Goal: Transaction & Acquisition: Purchase product/service

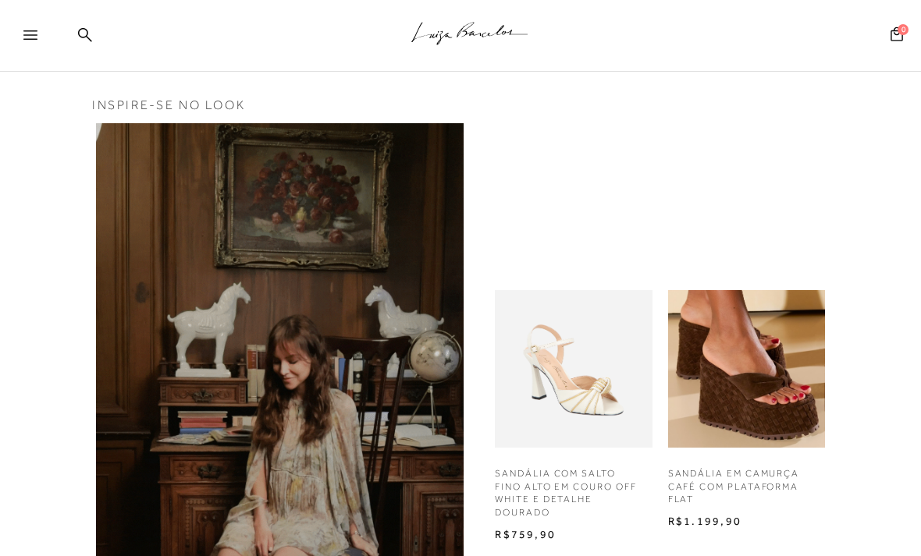
scroll to position [932, 0]
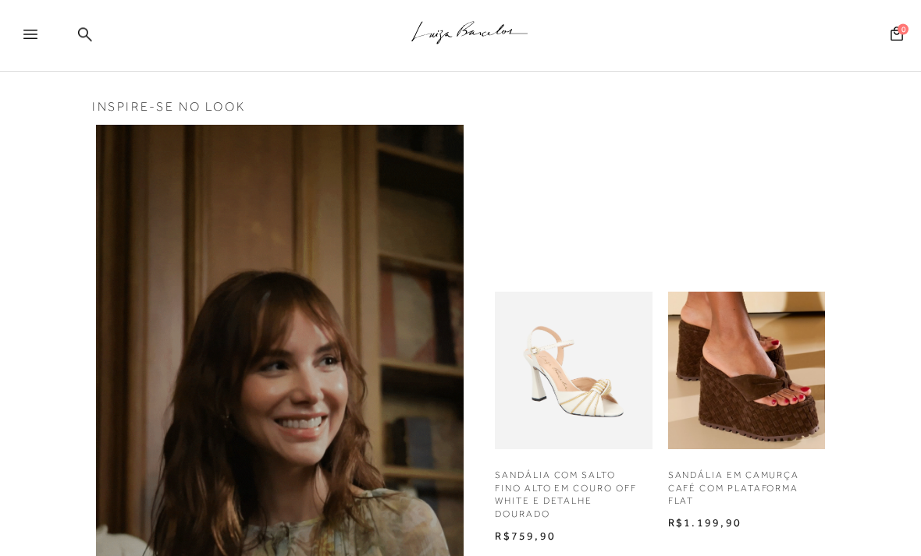
click at [27, 37] on icon at bounding box center [30, 34] width 14 height 9
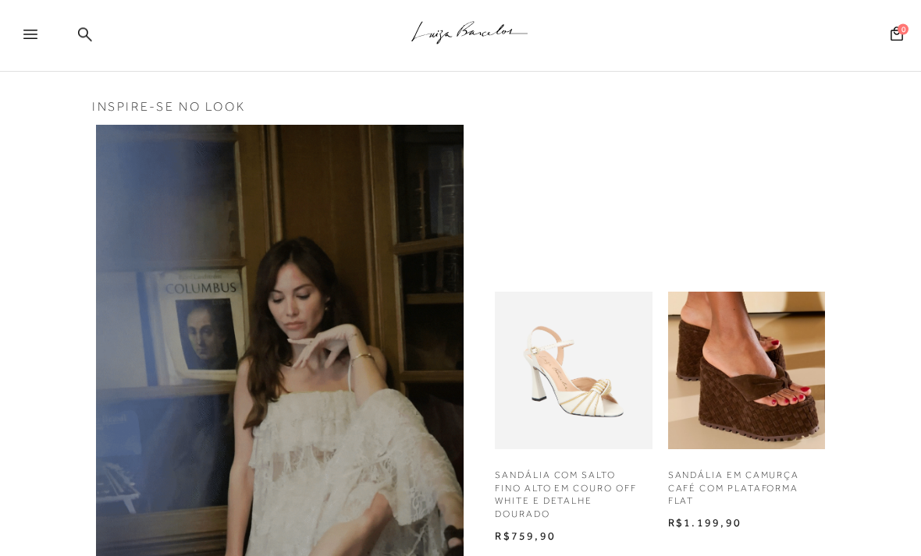
scroll to position [933, 0]
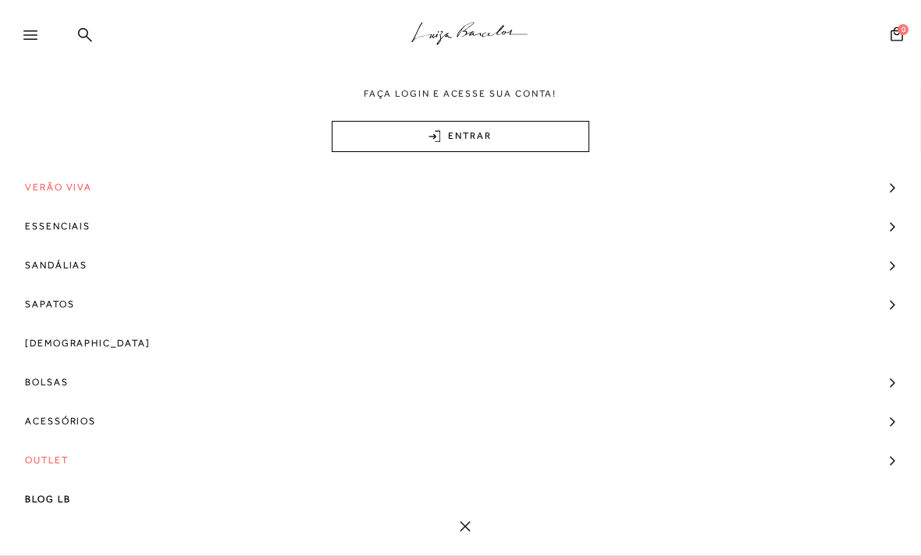
click at [60, 273] on span "Sandálias" at bounding box center [56, 265] width 62 height 39
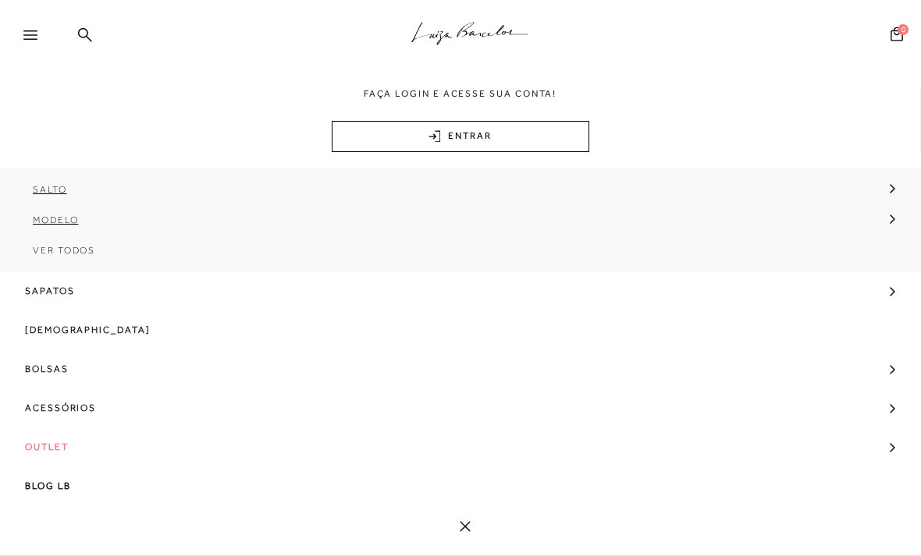
scroll to position [107, 0]
click at [463, 545] on div "MAIS [PERSON_NAME] Verão Viva Essenciais [GEOGRAPHIC_DATA] [GEOGRAPHIC_DATA] [G…" at bounding box center [460, 358] width 921 height 380
click at [463, 545] on div "MAIS LUIZA Verão Viva Essenciais Sandálias Salto Salto Baixo Salto Médio Salto …" at bounding box center [460, 358] width 921 height 380
click at [467, 521] on icon at bounding box center [465, 526] width 11 height 11
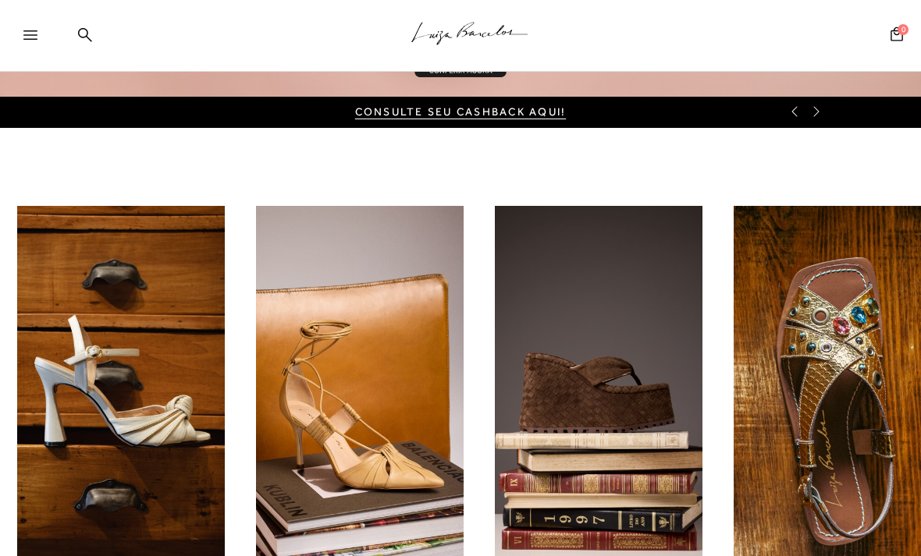
scroll to position [333, 0]
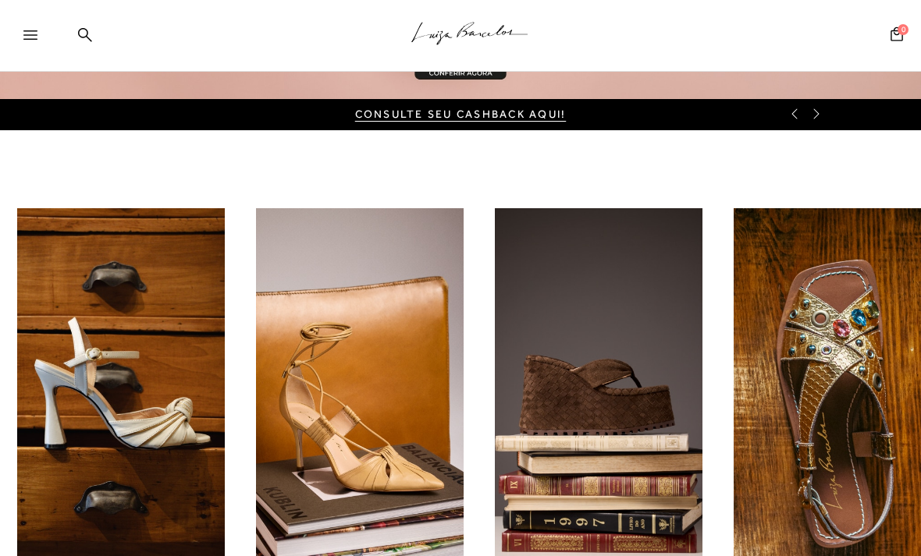
click at [28, 39] on icon at bounding box center [30, 34] width 14 height 9
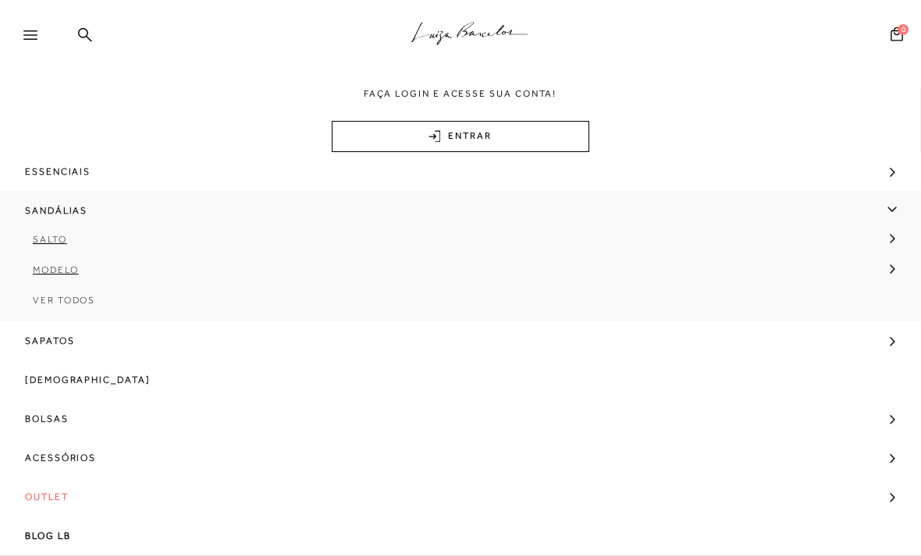
click at [41, 287] on link "Modelo" at bounding box center [455, 276] width 910 height 30
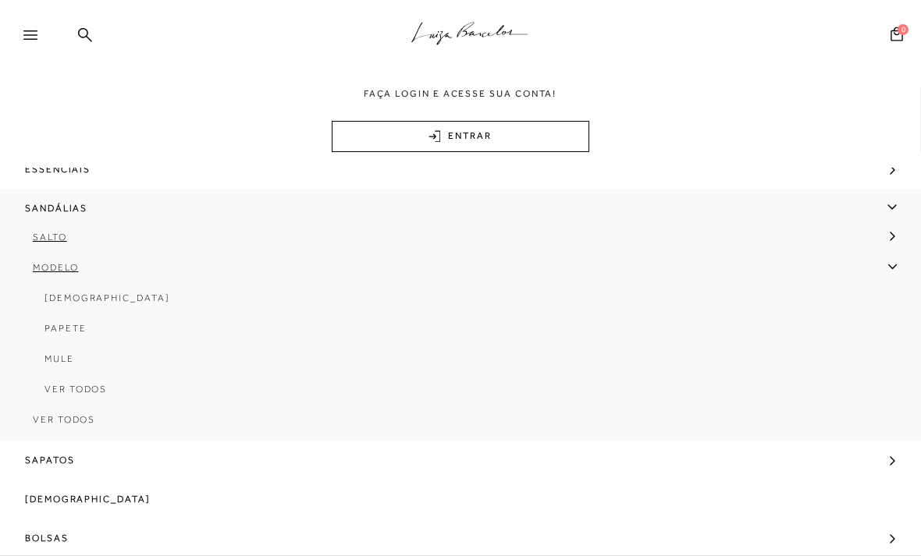
click at [18, 408] on link "Ver Todos" at bounding box center [455, 395] width 887 height 30
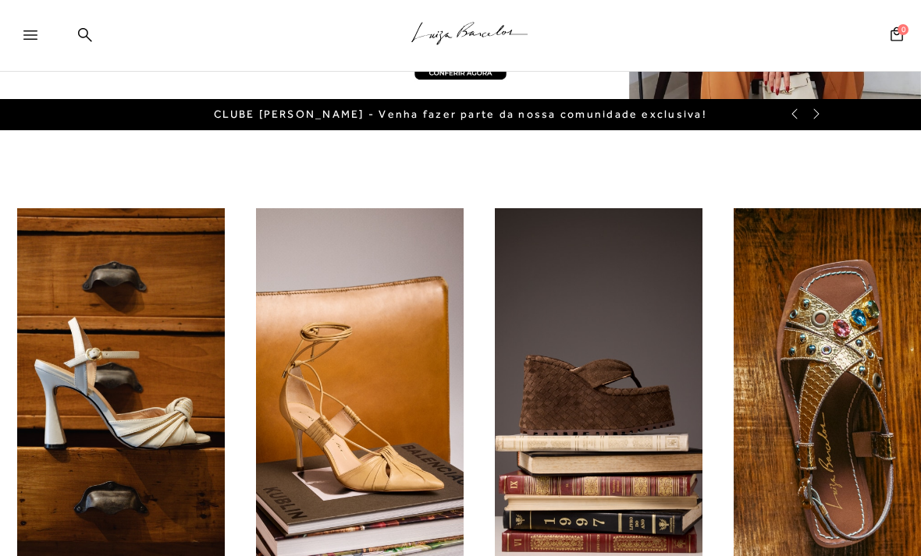
click at [51, 426] on img "1 / 6" at bounding box center [121, 402] width 208 height 389
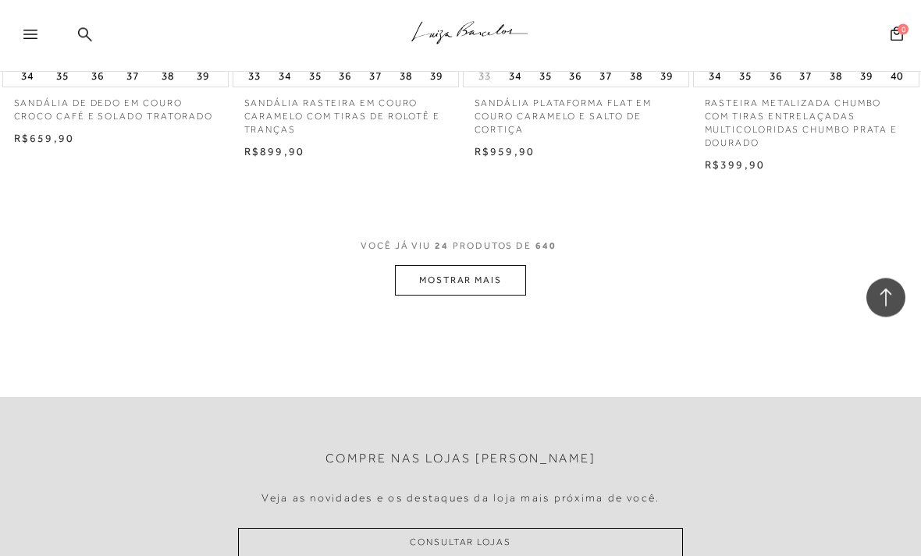
scroll to position [2658, 0]
click at [418, 270] on button "MOSTRAR MAIS" at bounding box center [460, 280] width 131 height 30
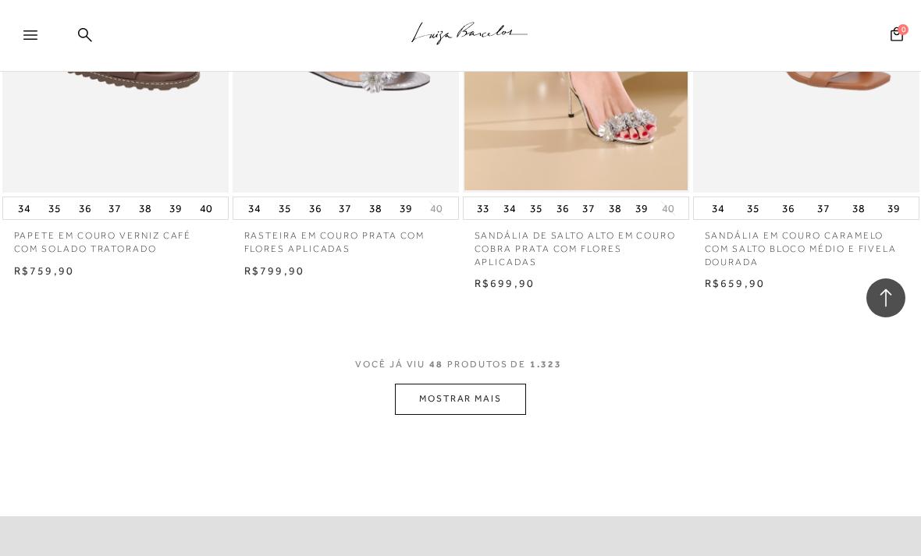
scroll to position [5275, 0]
click at [431, 385] on button "MOSTRAR MAIS" at bounding box center [460, 400] width 131 height 30
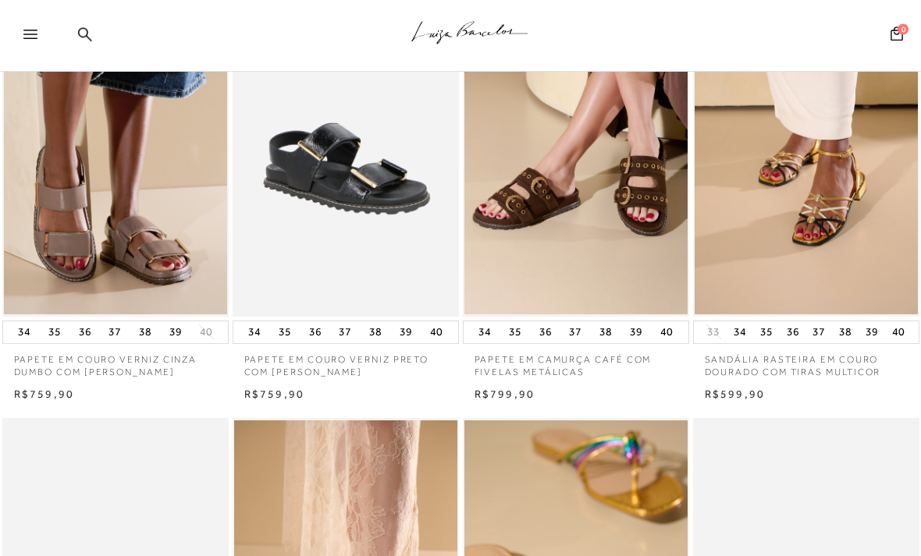
scroll to position [0, 0]
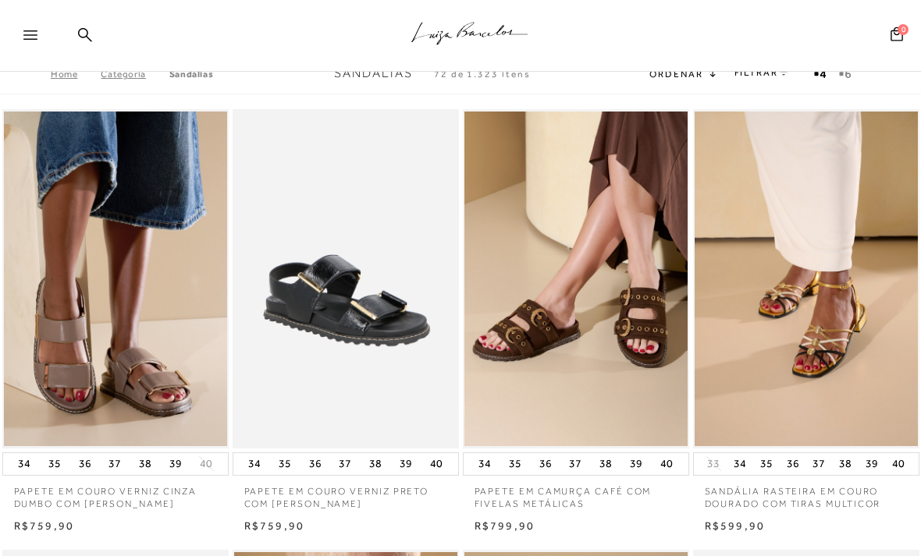
click at [779, 70] on div "Pesquisar Minha Conta Meus Pedidos Lista de desejos Sair 0" at bounding box center [822, 36] width 172 height 72
click at [778, 76] on link "FILTRAR" at bounding box center [761, 72] width 55 height 11
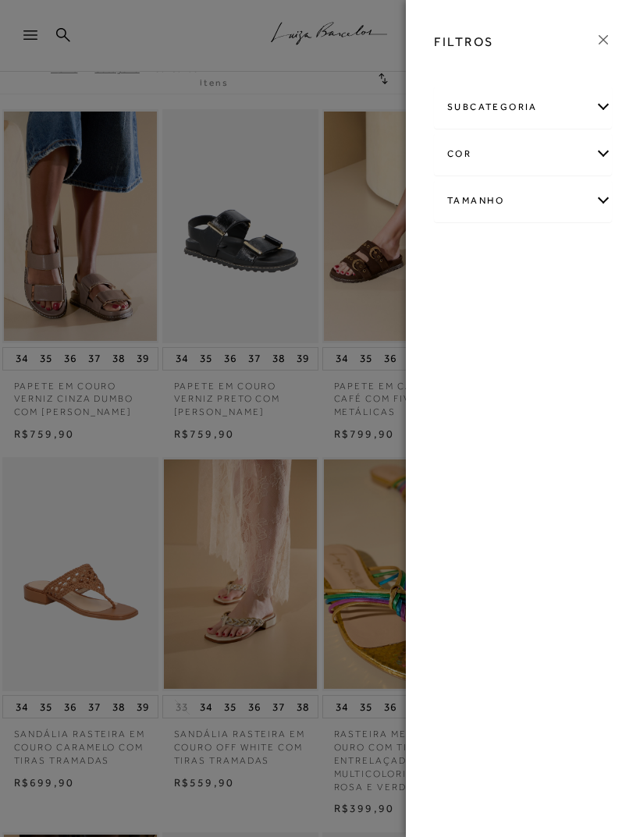
click at [598, 112] on div "subcategoria" at bounding box center [523, 107] width 176 height 41
click at [608, 109] on div "subcategoria" at bounding box center [523, 107] width 176 height 41
click at [605, 151] on div "cor" at bounding box center [523, 153] width 176 height 41
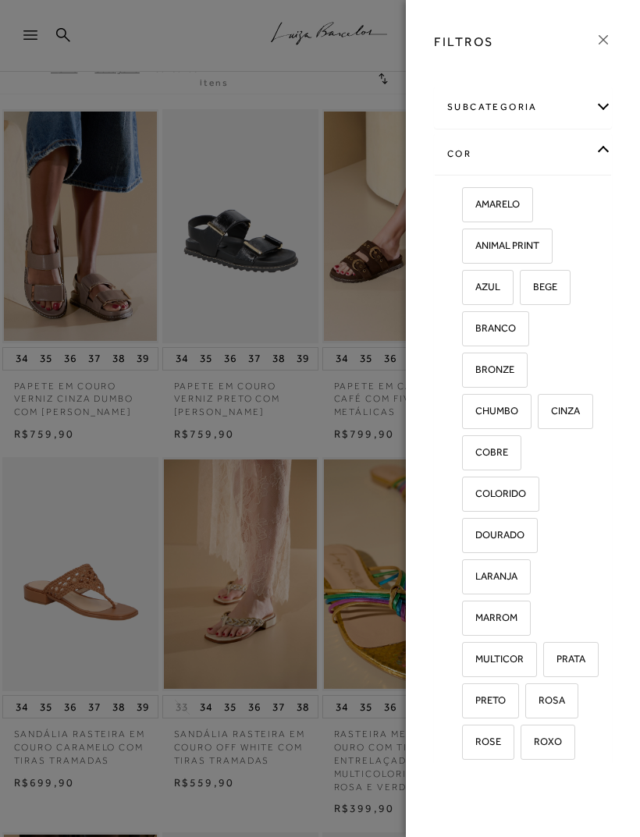
click at [609, 145] on div "cor" at bounding box center [523, 153] width 176 height 41
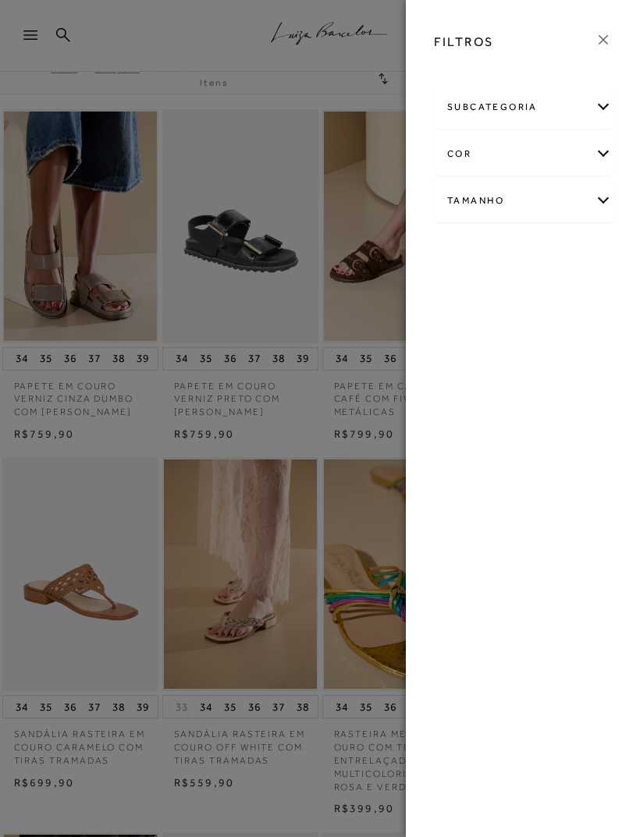
click at [605, 205] on div "Tamanho" at bounding box center [523, 200] width 176 height 41
click at [521, 459] on span "37" at bounding box center [518, 458] width 23 height 12
click at [519, 459] on input "37" at bounding box center [511, 460] width 16 height 16
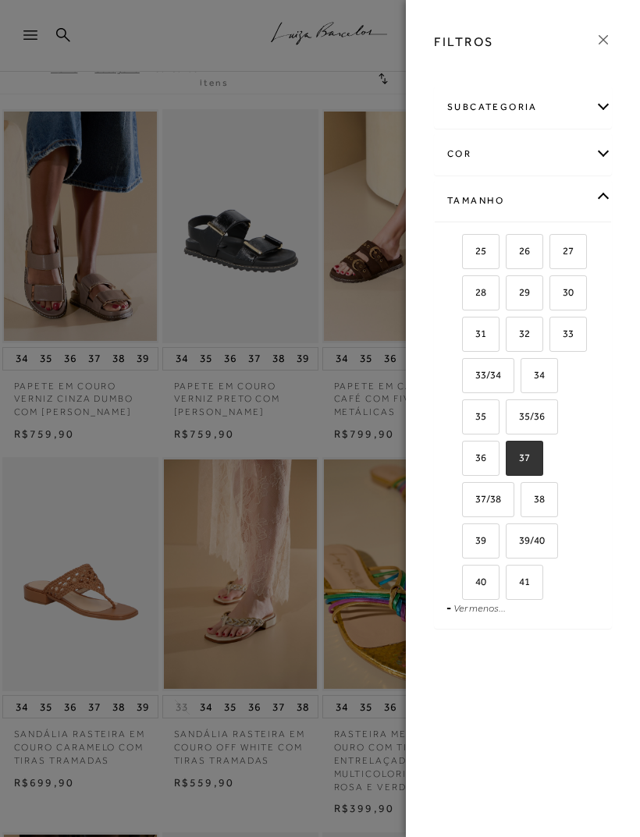
checkbox input "true"
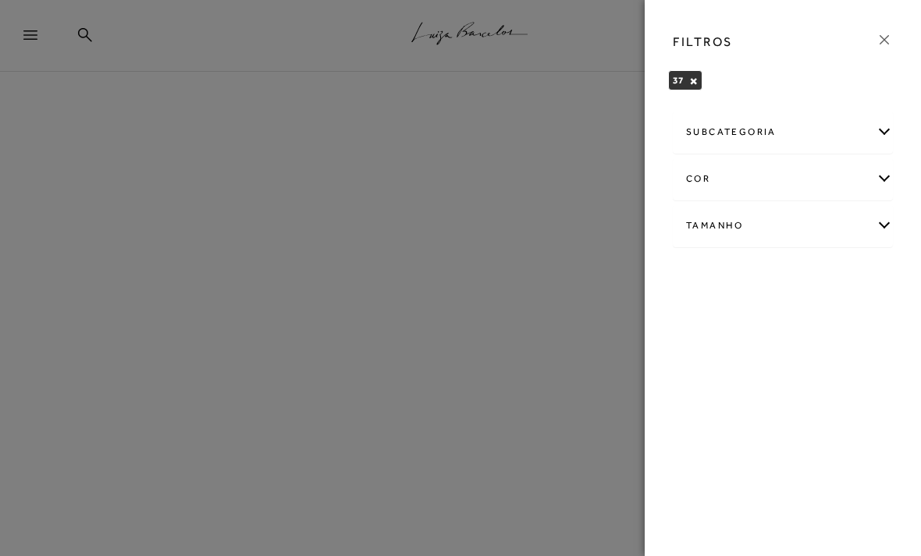
click at [98, 347] on div at bounding box center [460, 278] width 921 height 556
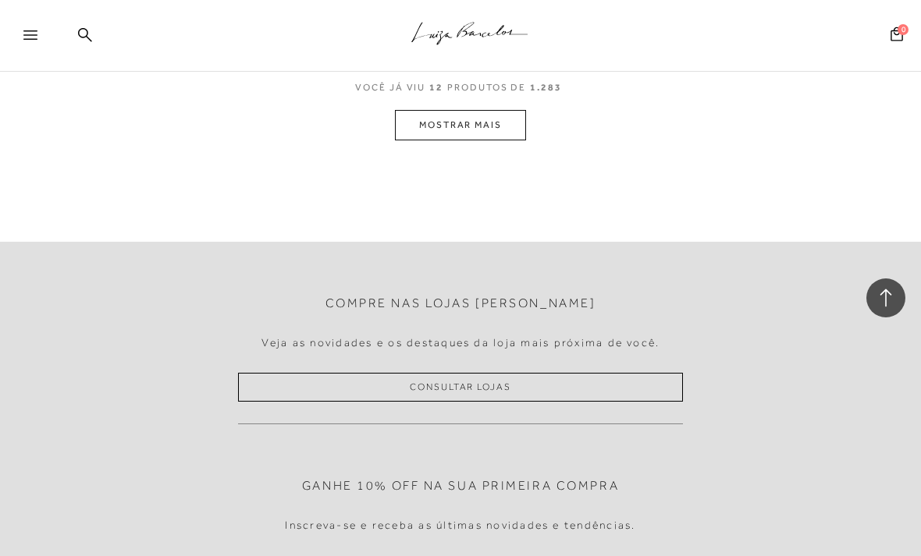
scroll to position [1411, 0]
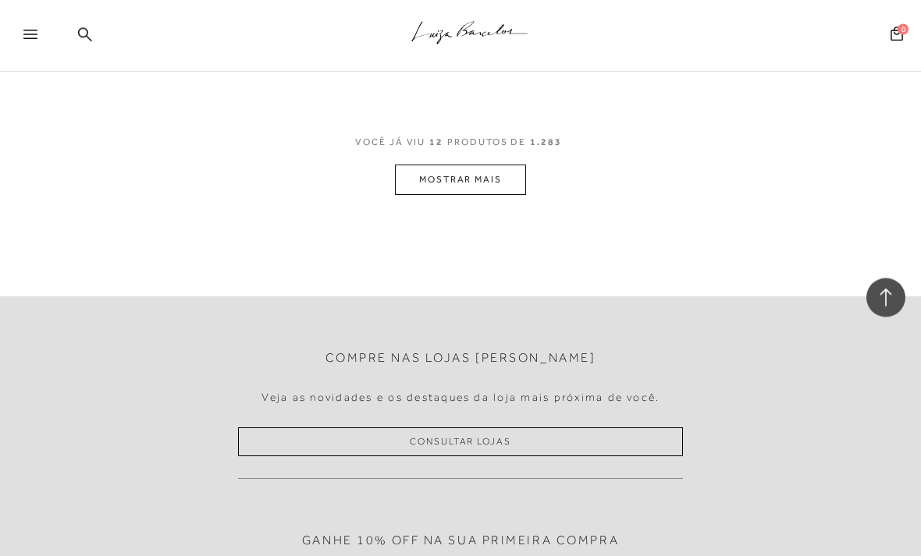
click at [432, 144] on span "12" at bounding box center [436, 151] width 14 height 29
click at [433, 174] on button "MOSTRAR MAIS" at bounding box center [460, 180] width 131 height 30
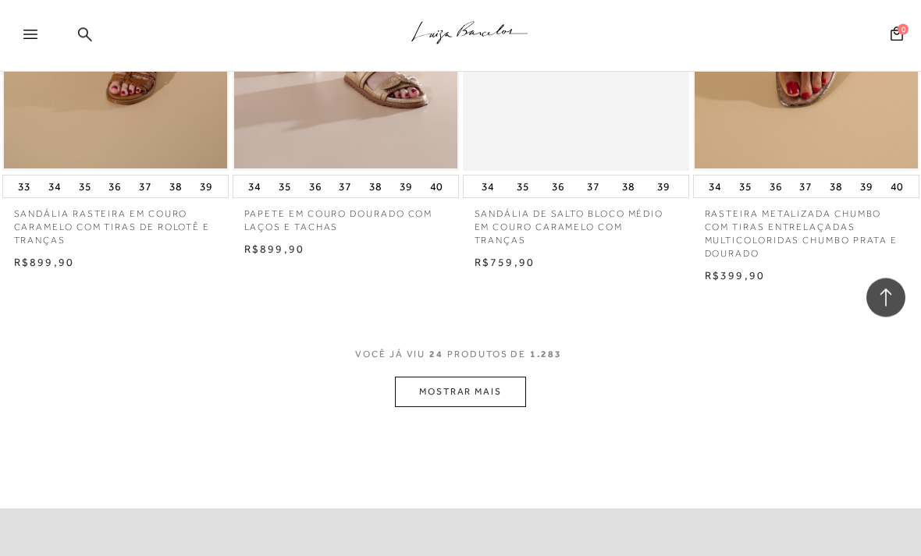
click at [425, 380] on button "MOSTRAR MAIS" at bounding box center [460, 393] width 131 height 30
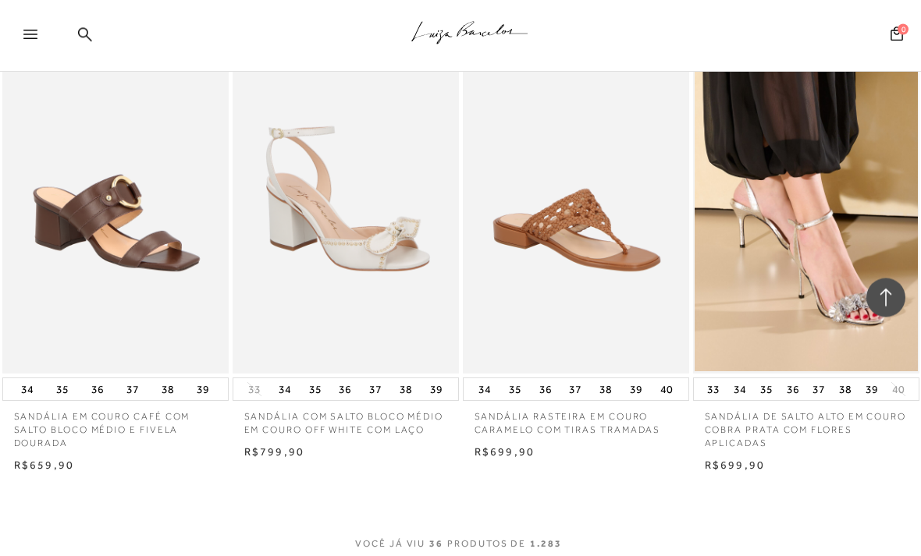
scroll to position [3748, 0]
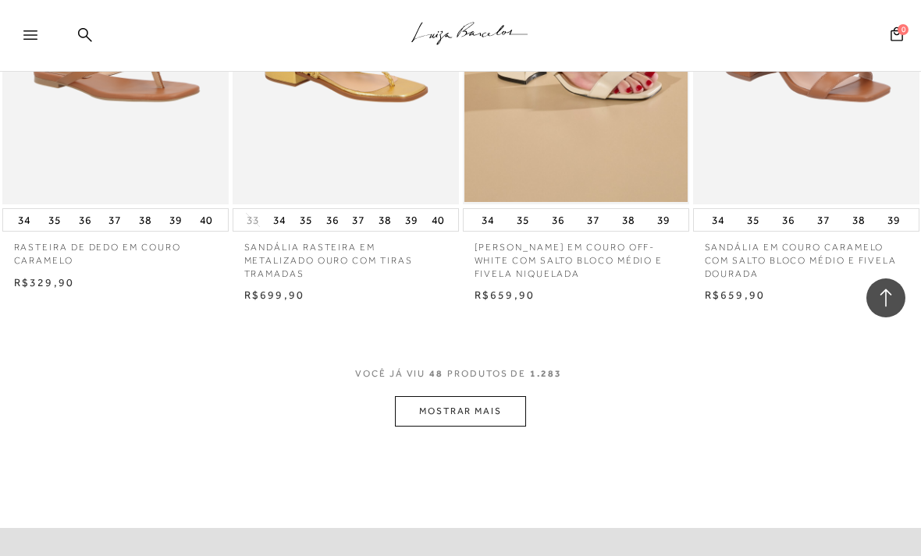
scroll to position [5297, 0]
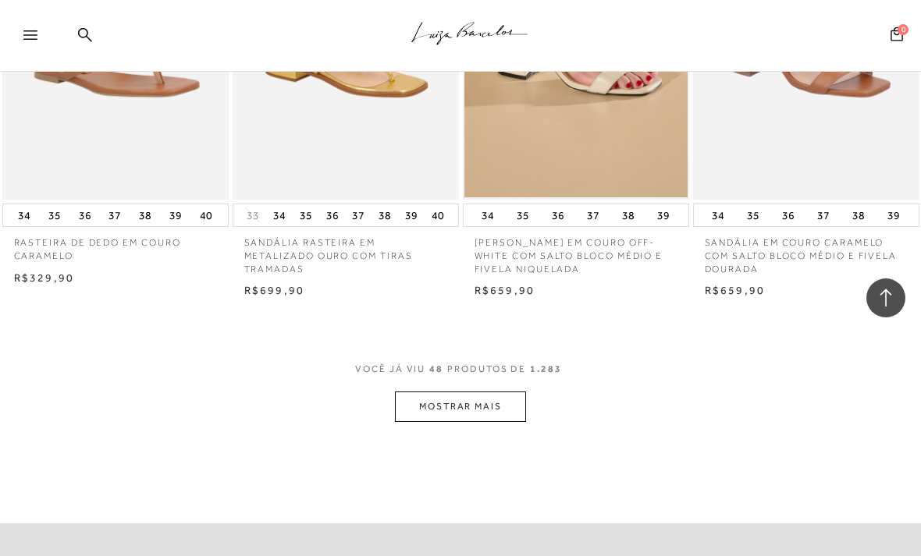
click at [419, 392] on button "MOSTRAR MAIS" at bounding box center [460, 407] width 131 height 30
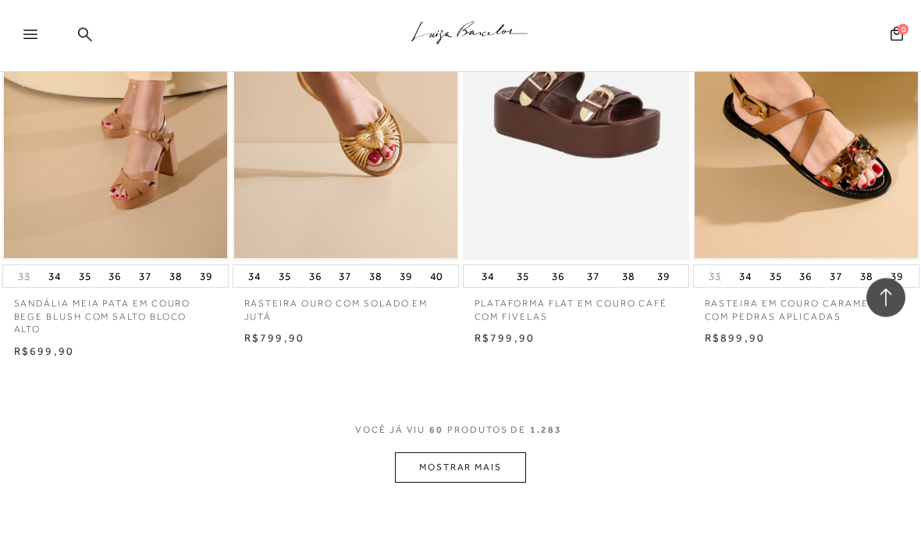
scroll to position [6599, 0]
click at [424, 452] on button "MOSTRAR MAIS" at bounding box center [460, 467] width 131 height 30
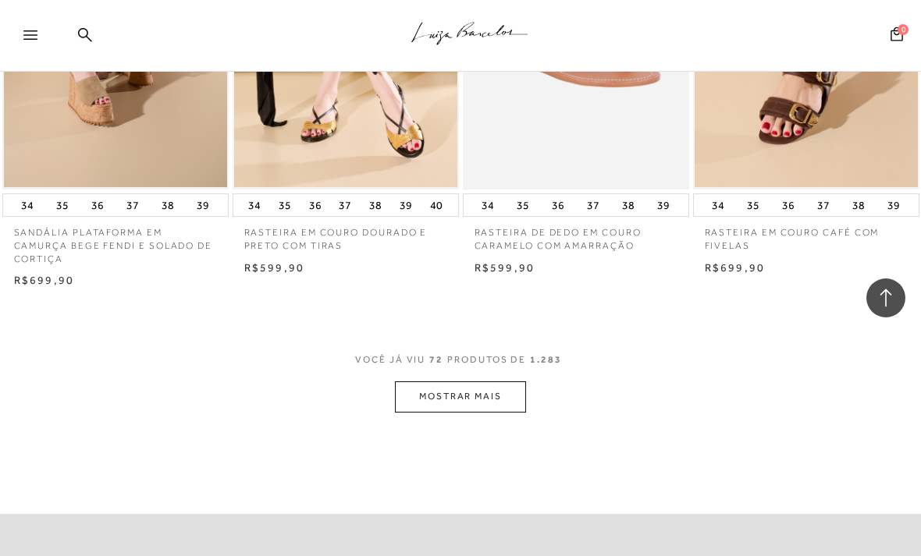
scroll to position [8032, 0]
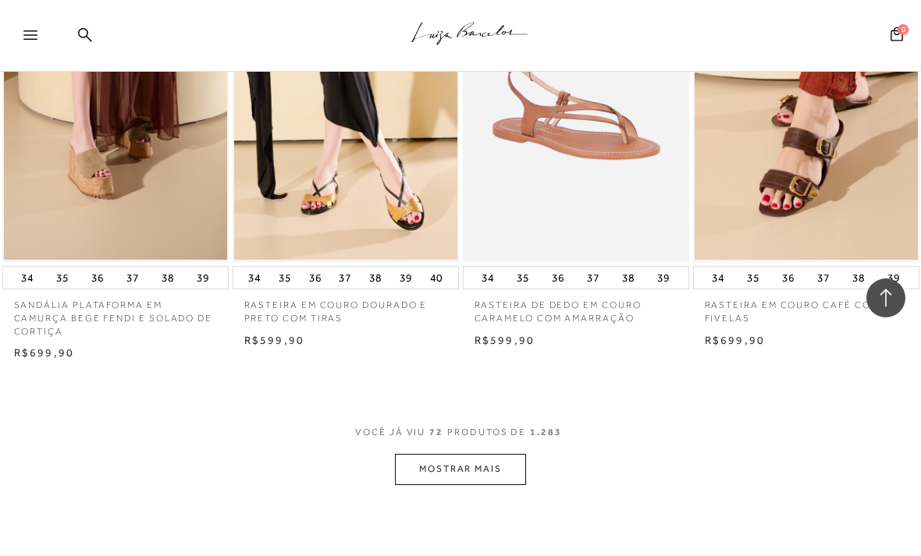
scroll to position [7945, 0]
click at [438, 455] on button "MOSTRAR MAIS" at bounding box center [460, 470] width 131 height 30
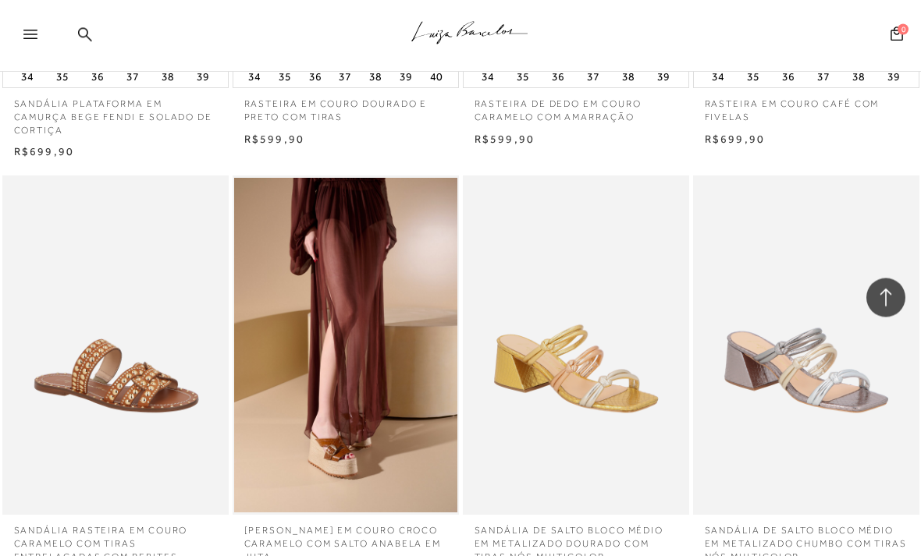
scroll to position [8147, 0]
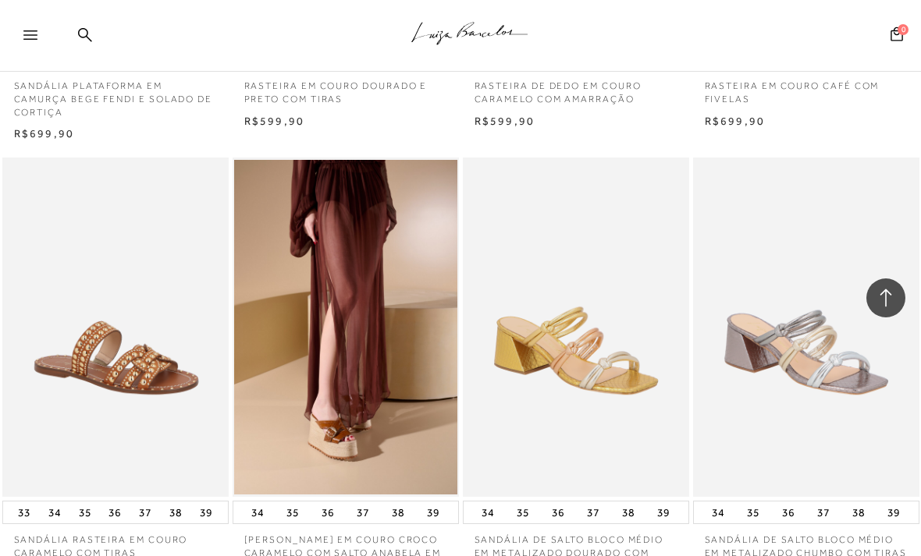
click at [650, 403] on img at bounding box center [575, 327] width 223 height 335
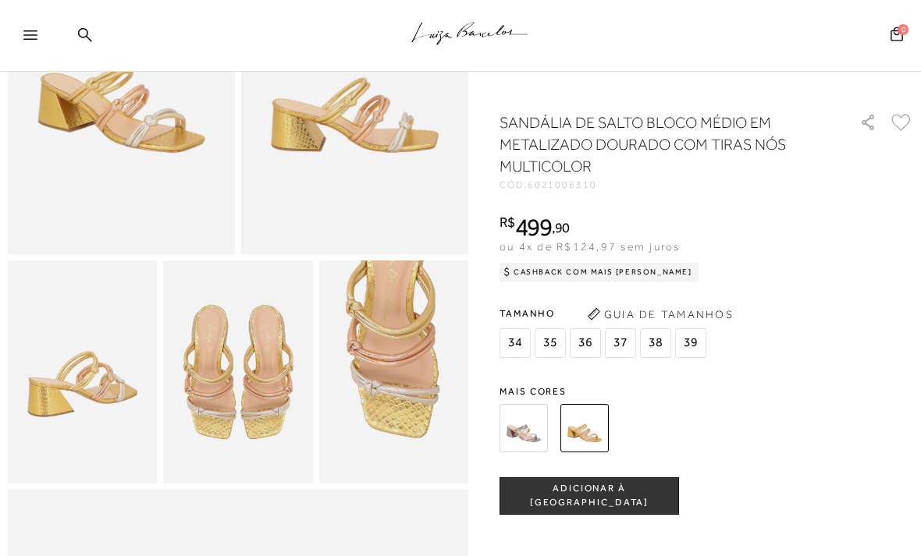
scroll to position [225, 0]
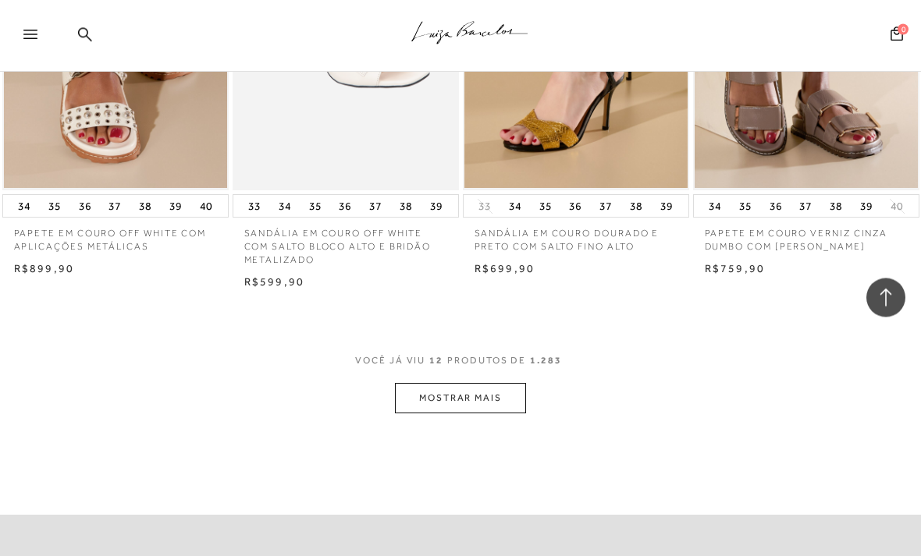
scroll to position [1194, 0]
click at [435, 394] on button "MOSTRAR MAIS" at bounding box center [460, 398] width 131 height 30
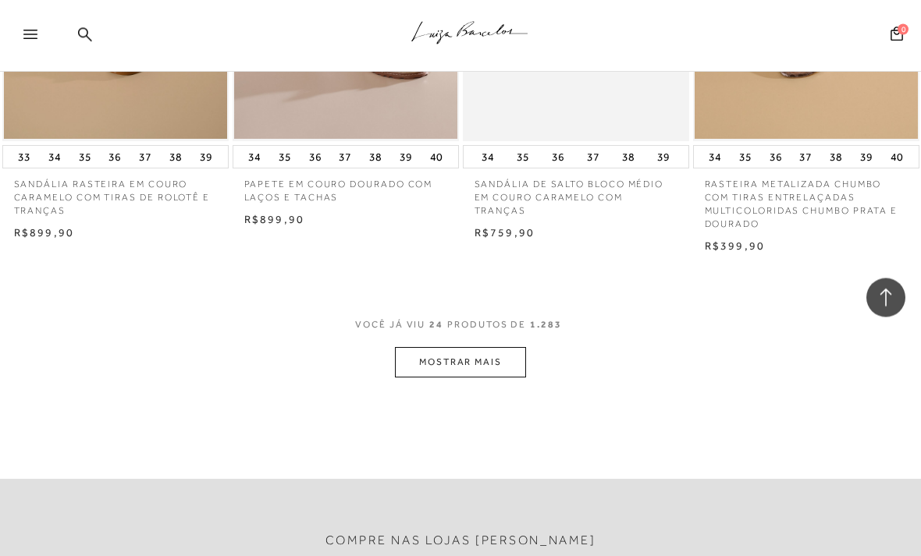
click at [414, 349] on button "MOSTRAR MAIS" at bounding box center [460, 363] width 131 height 30
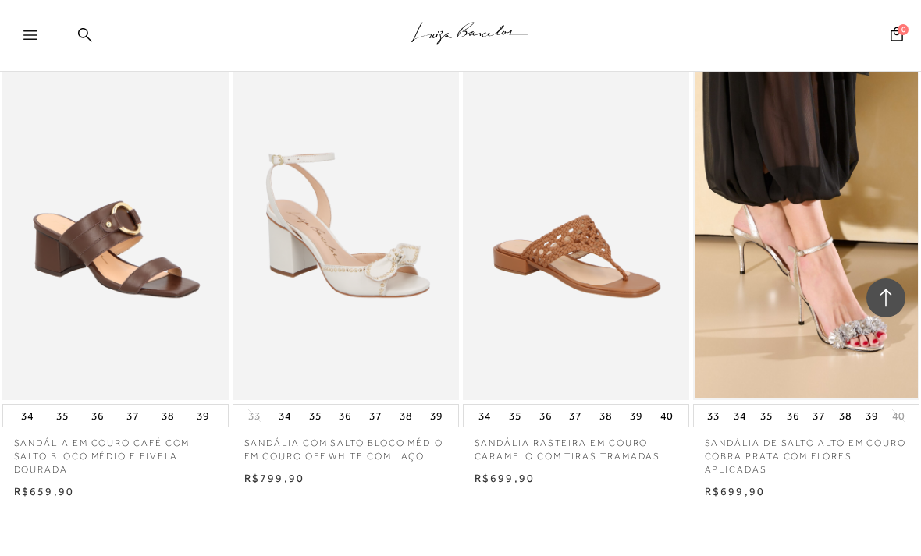
scroll to position [3812, 0]
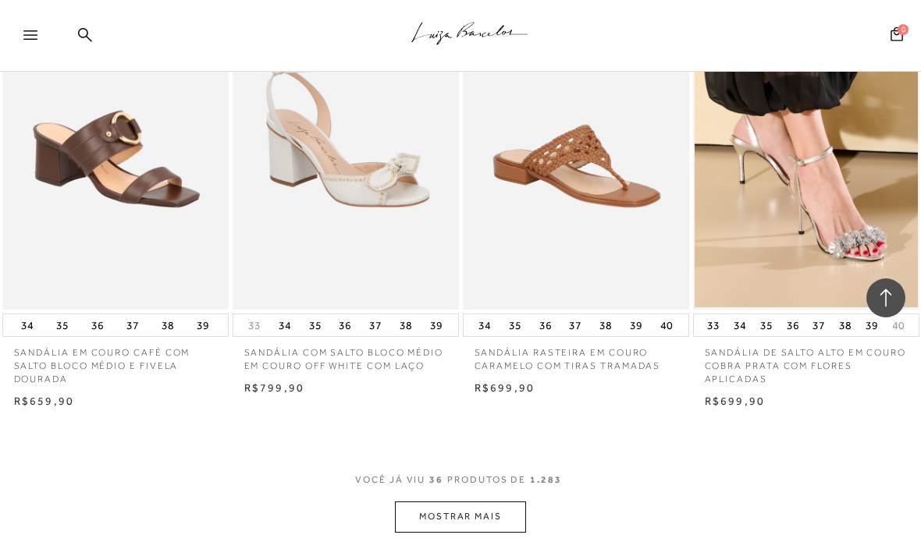
click at [426, 502] on button "MOSTRAR MAIS" at bounding box center [460, 517] width 131 height 30
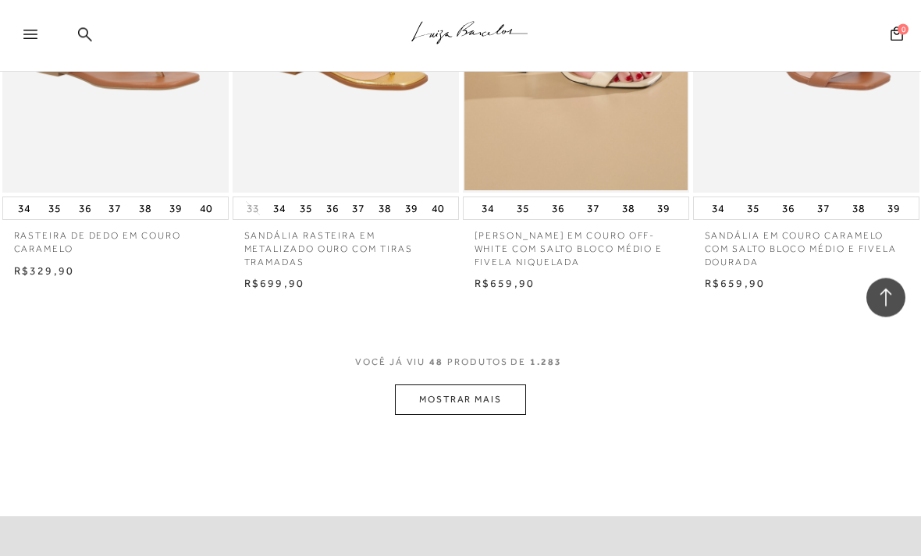
scroll to position [5304, 0]
click at [417, 385] on button "MOSTRAR MAIS" at bounding box center [460, 400] width 131 height 30
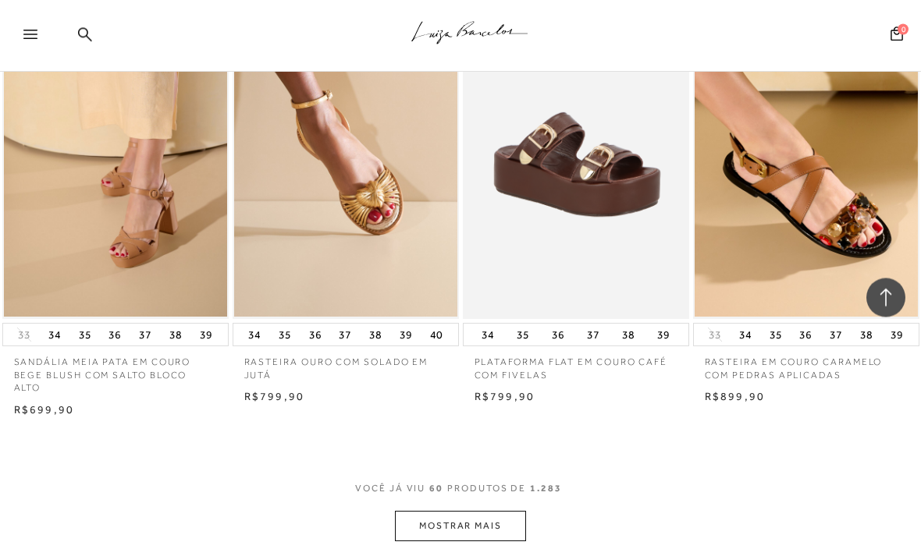
scroll to position [6540, 0]
click at [463, 511] on button "MOSTRAR MAIS" at bounding box center [460, 526] width 131 height 30
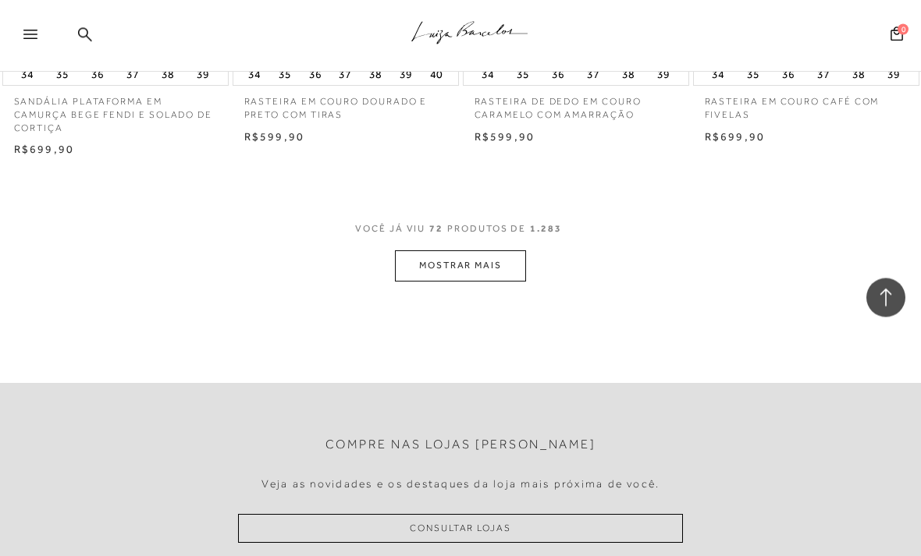
click at [425, 251] on button "MOSTRAR MAIS" at bounding box center [460, 266] width 131 height 30
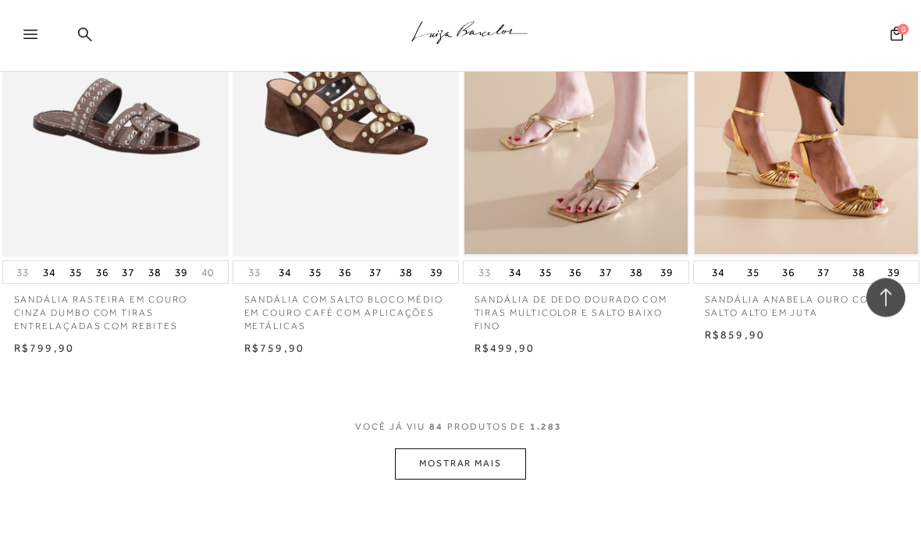
click at [437, 449] on button "MOSTRAR MAIS" at bounding box center [460, 464] width 131 height 30
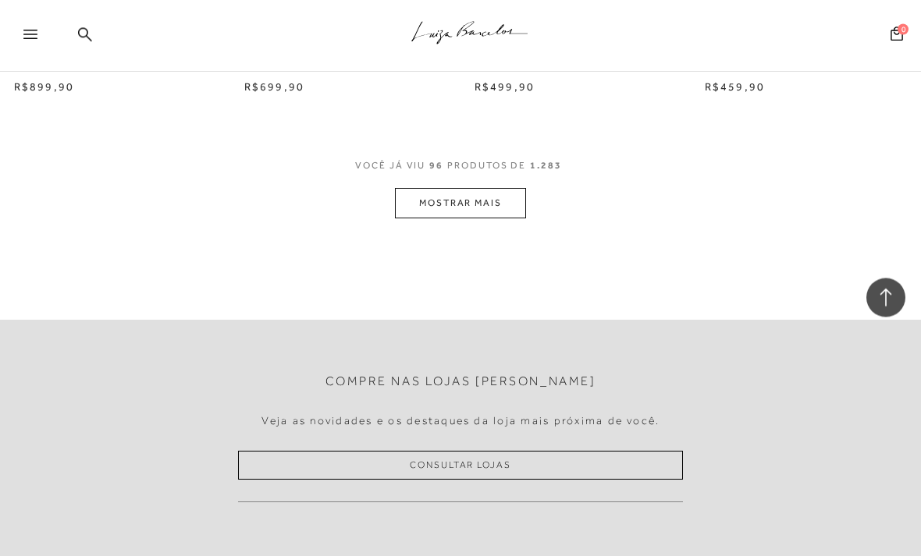
scroll to position [10890, 0]
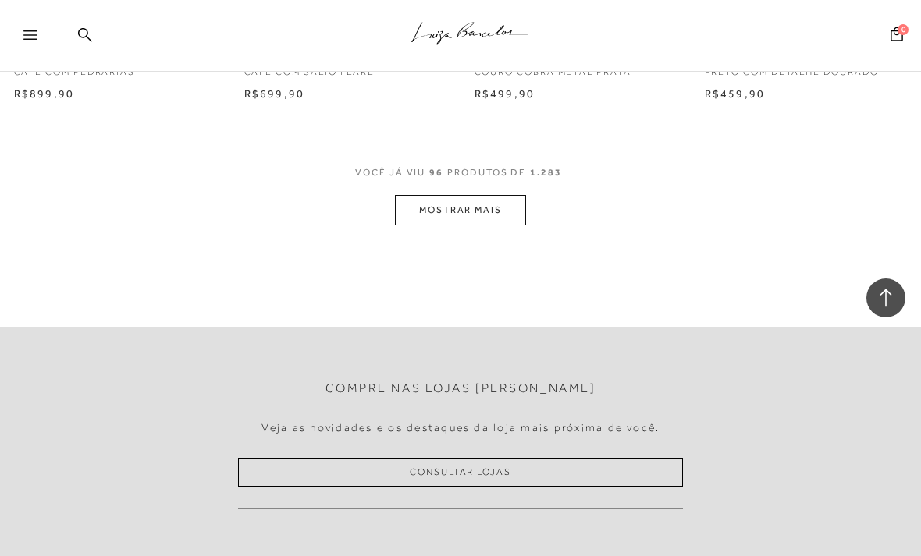
click at [417, 195] on button "MOSTRAR MAIS" at bounding box center [460, 210] width 131 height 30
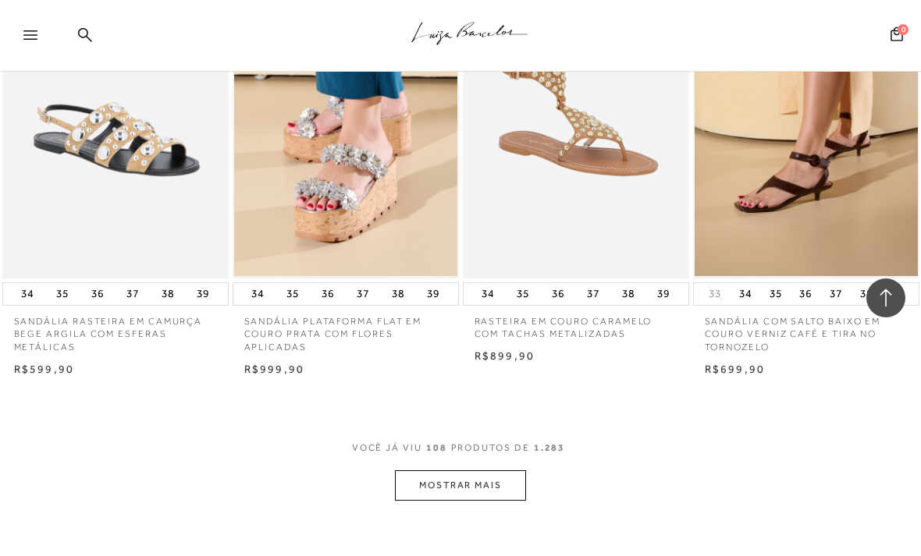
scroll to position [11993, 0]
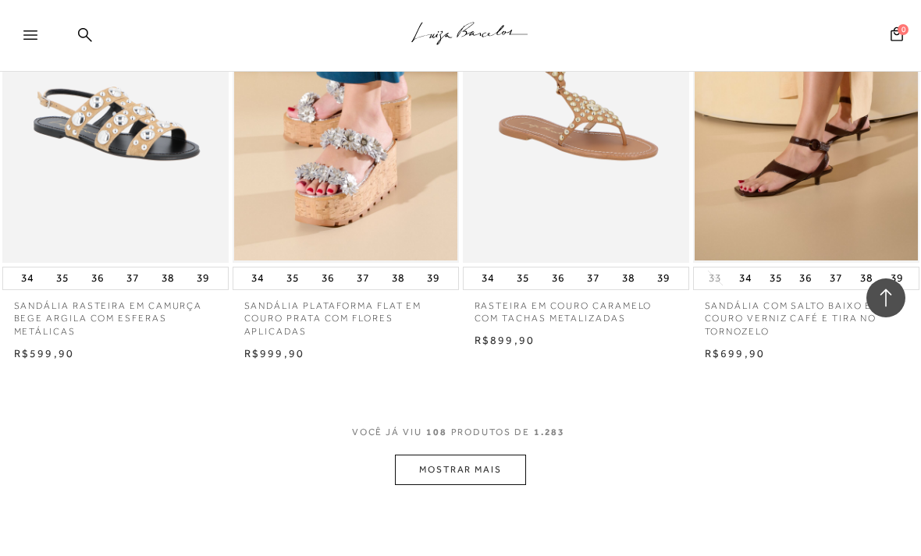
click at [428, 455] on button "MOSTRAR MAIS" at bounding box center [460, 470] width 131 height 30
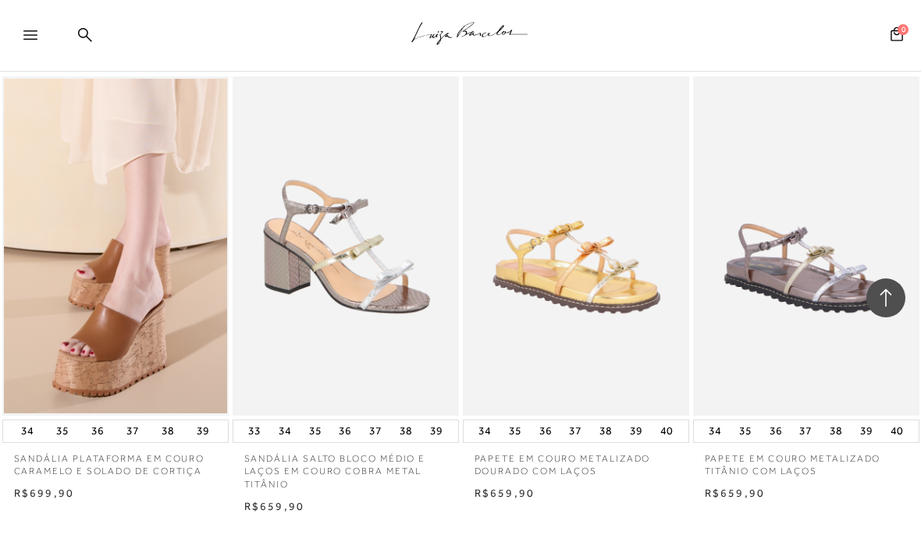
scroll to position [13192, 0]
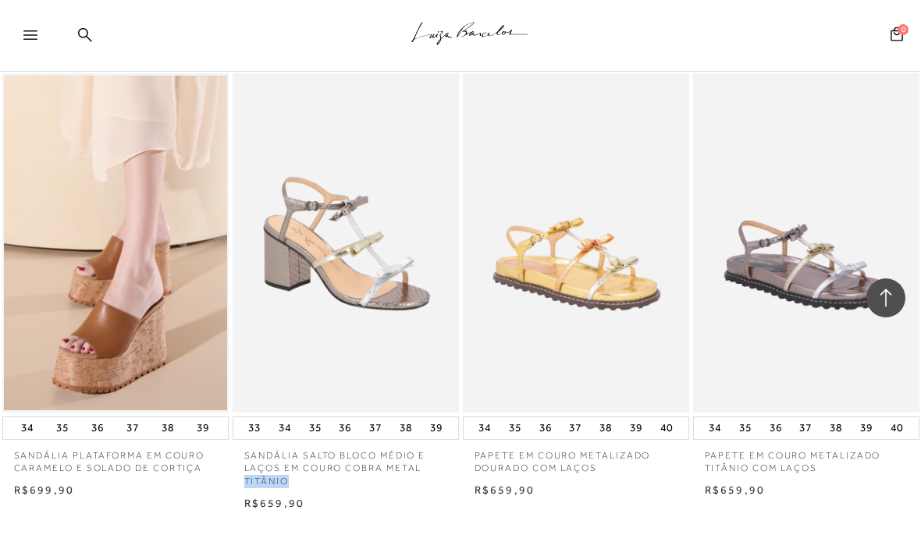
click at [201, 445] on div "SANDÁLIA PLATAFORMA EM COURO CARAMELO E SOLADO DE CORTIÇA 34 35 36" at bounding box center [460, 292] width 921 height 442
click at [294, 303] on img at bounding box center [345, 243] width 223 height 335
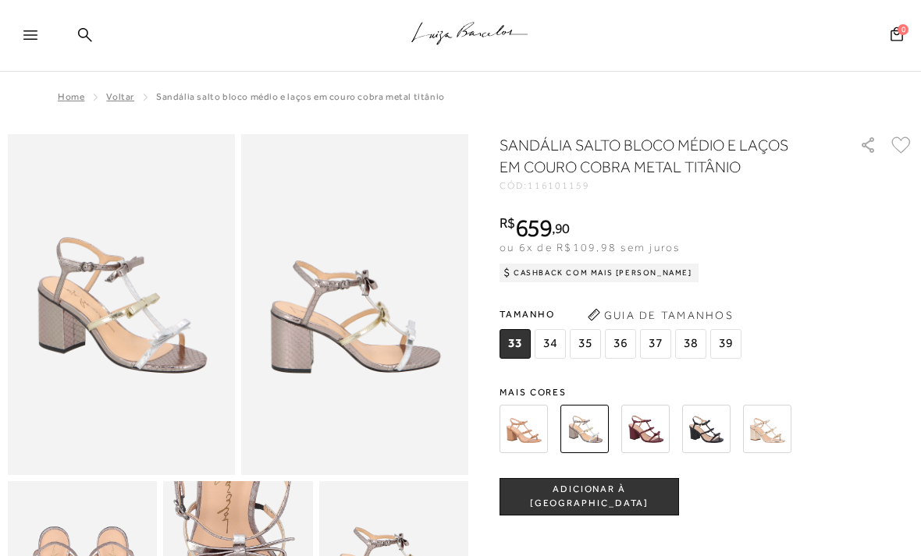
scroll to position [188, 0]
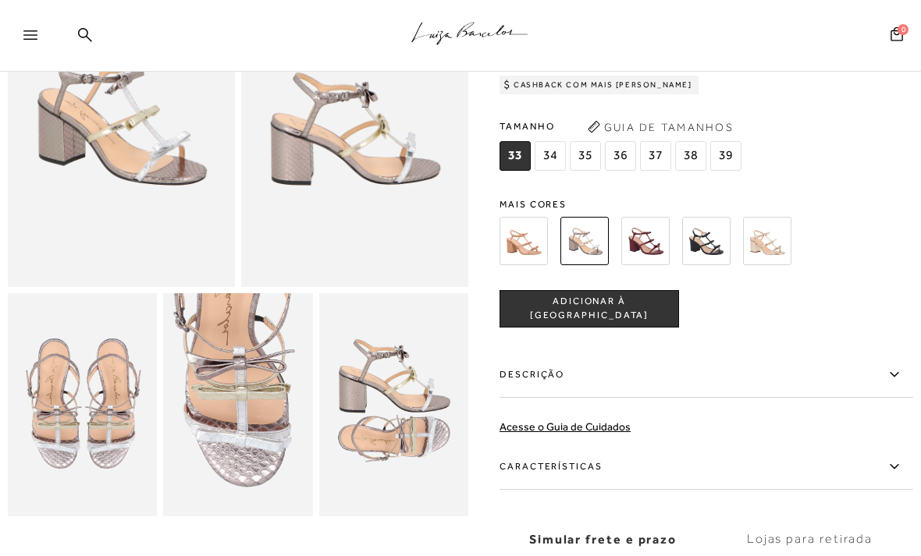
click at [104, 338] on img at bounding box center [82, 405] width 149 height 224
click at [235, 357] on img at bounding box center [237, 405] width 149 height 224
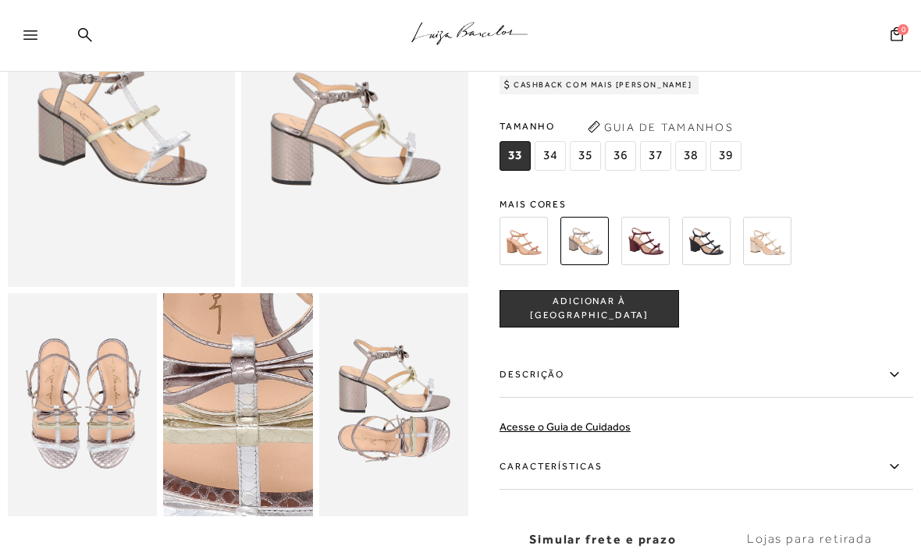
click at [343, 377] on img at bounding box center [393, 405] width 149 height 224
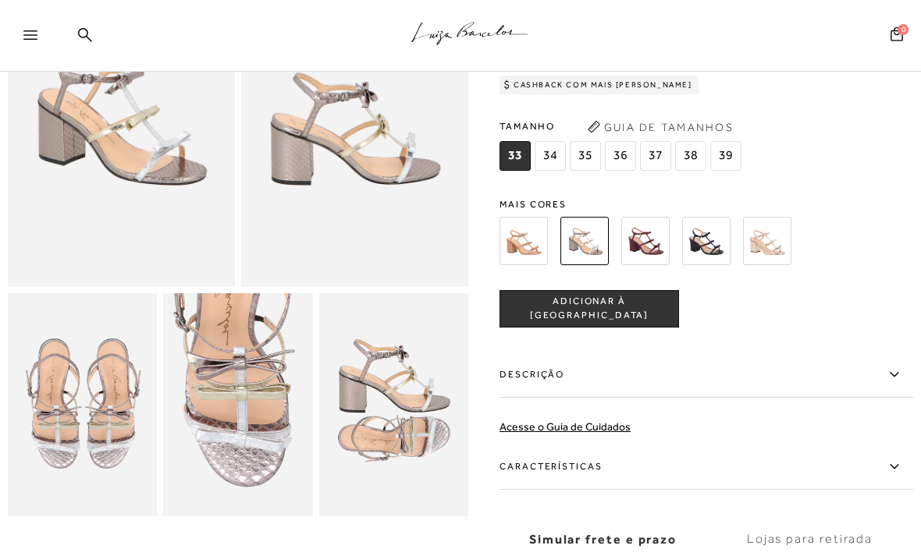
click at [240, 356] on img at bounding box center [237, 405] width 149 height 224
click at [298, 200] on img at bounding box center [354, 116] width 227 height 341
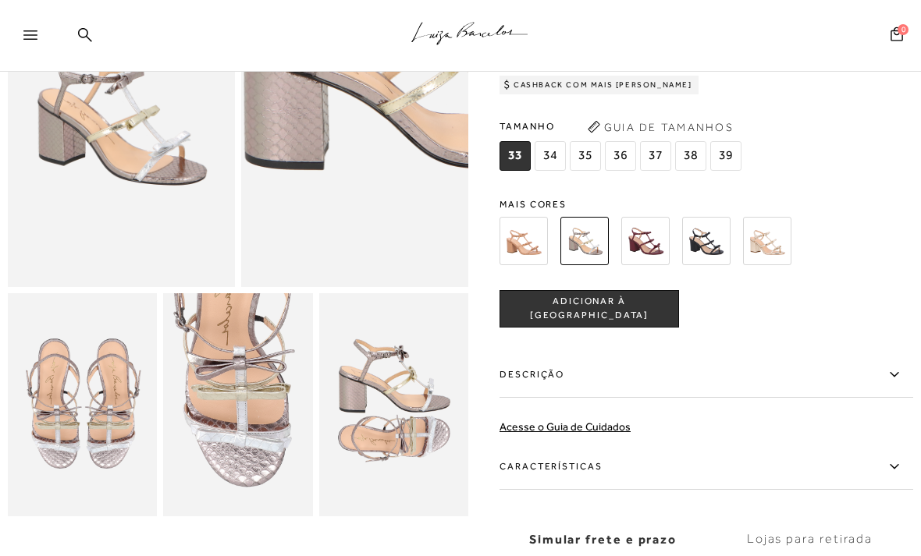
click at [767, 245] on img at bounding box center [767, 241] width 48 height 48
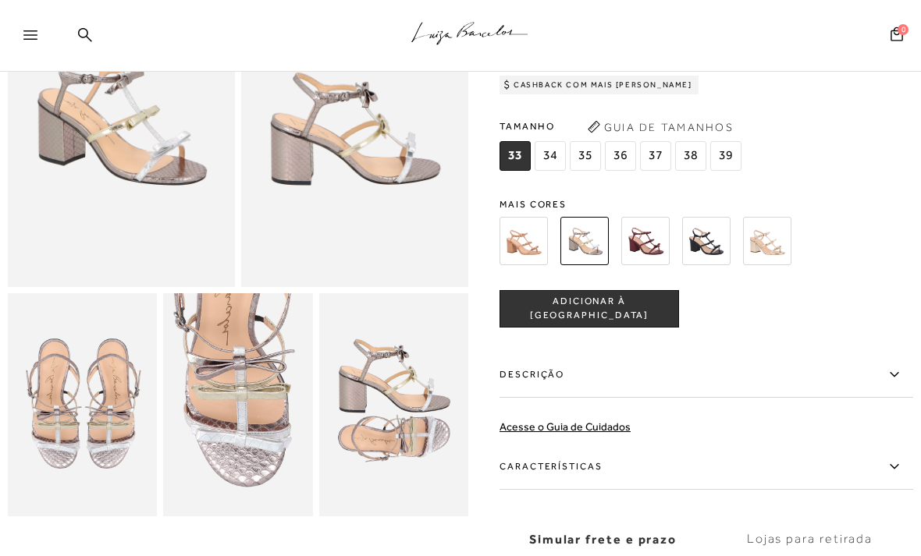
scroll to position [16, 0]
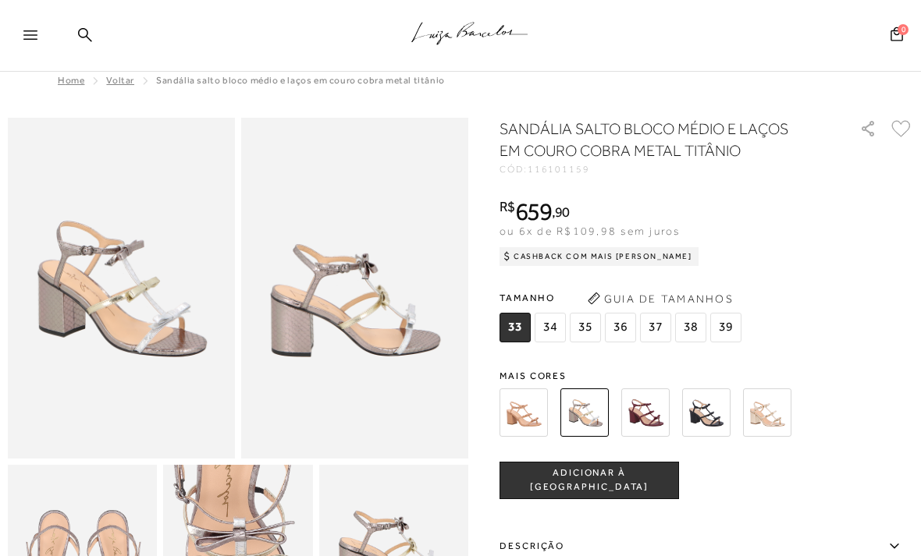
click at [770, 371] on span "Mais cores" at bounding box center [705, 375] width 413 height 9
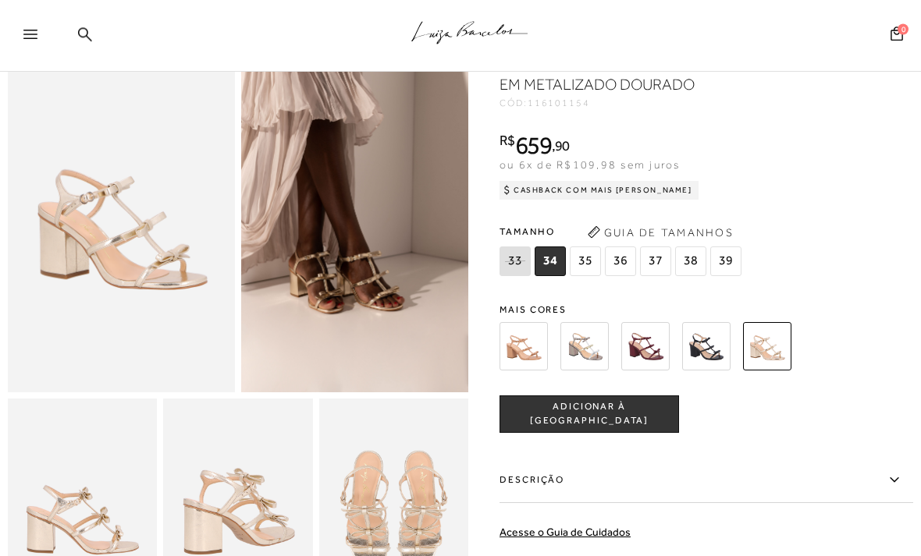
scroll to position [101, 0]
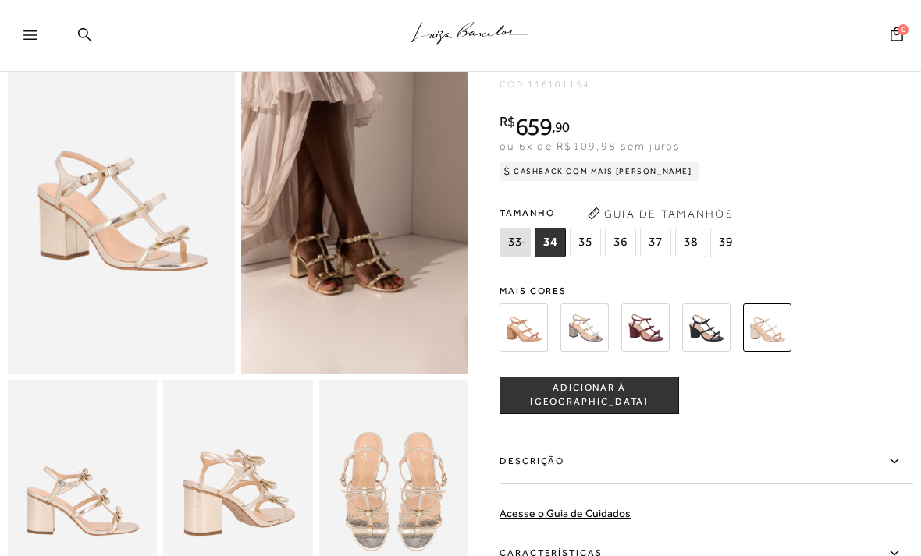
click at [644, 399] on span "ADICIONAR À [GEOGRAPHIC_DATA]" at bounding box center [589, 394] width 178 height 27
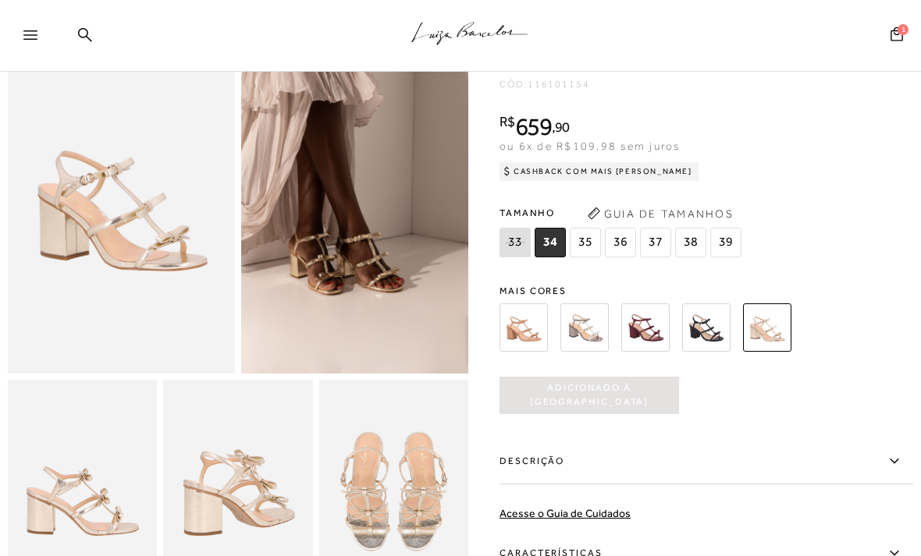
scroll to position [0, 0]
click at [654, 245] on span "37" at bounding box center [655, 243] width 31 height 30
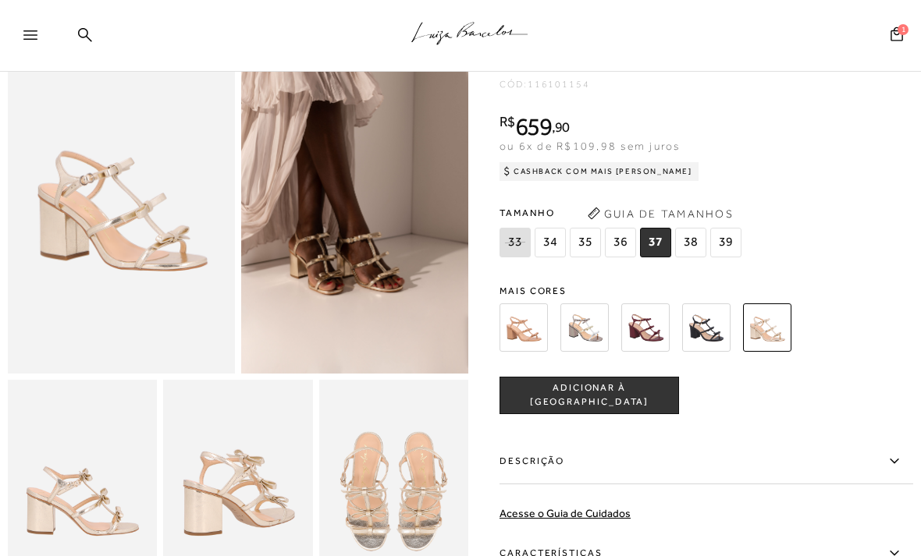
click at [650, 245] on span "37" at bounding box center [655, 243] width 31 height 30
click at [637, 400] on span "ADICIONAR À [GEOGRAPHIC_DATA]" at bounding box center [589, 394] width 178 height 27
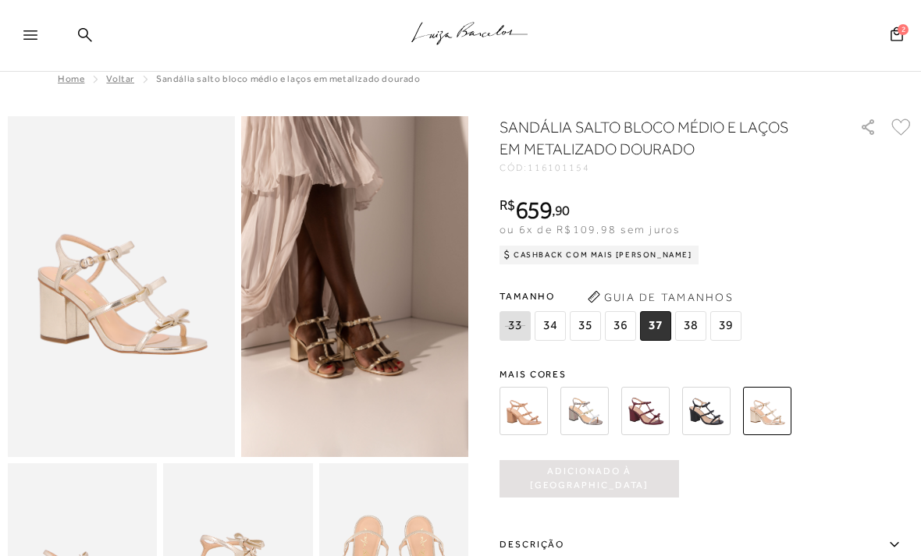
scroll to position [17, 0]
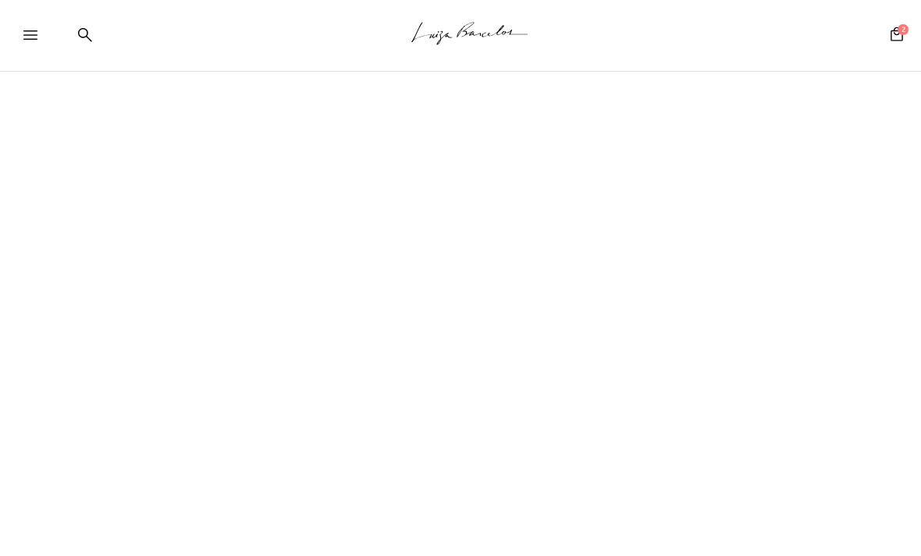
click at [421, 555] on div "Cabeçalho de navegação orientada FILTROS 37 × Limpar todos os refinamentos subc…" at bounding box center [460, 300] width 921 height 599
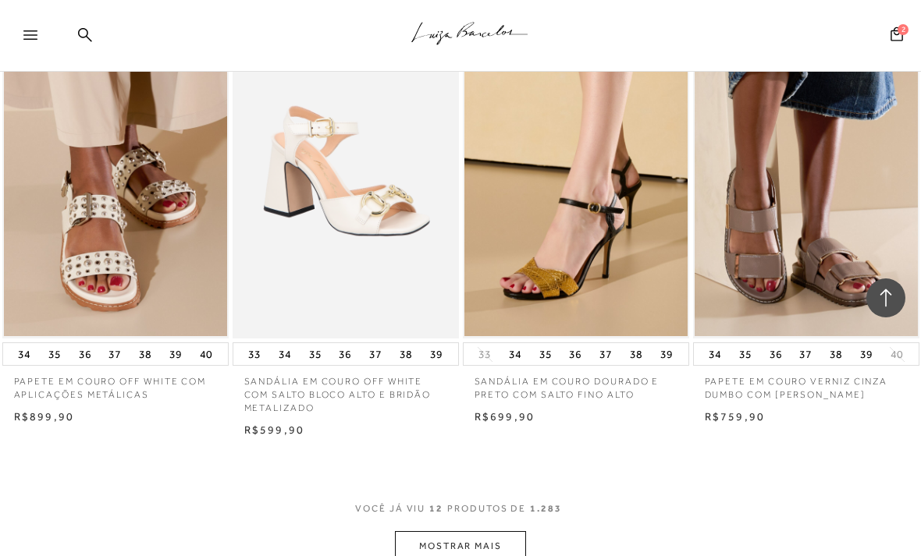
scroll to position [1137, 0]
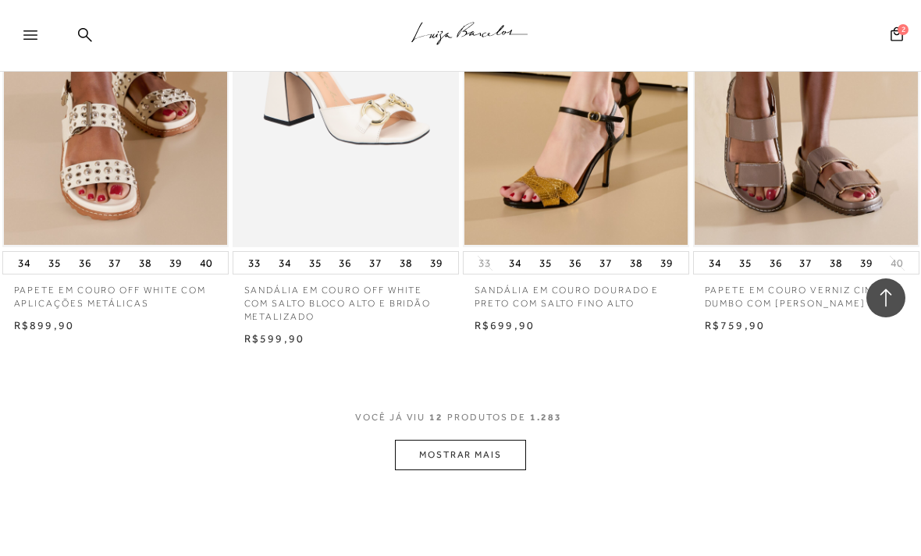
click at [415, 449] on button "MOSTRAR MAIS" at bounding box center [460, 455] width 131 height 30
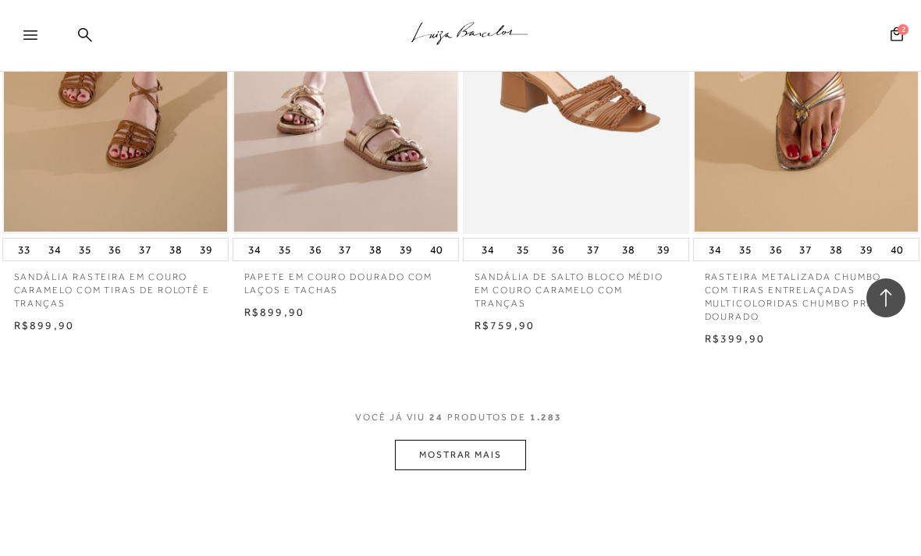
scroll to position [2553, 0]
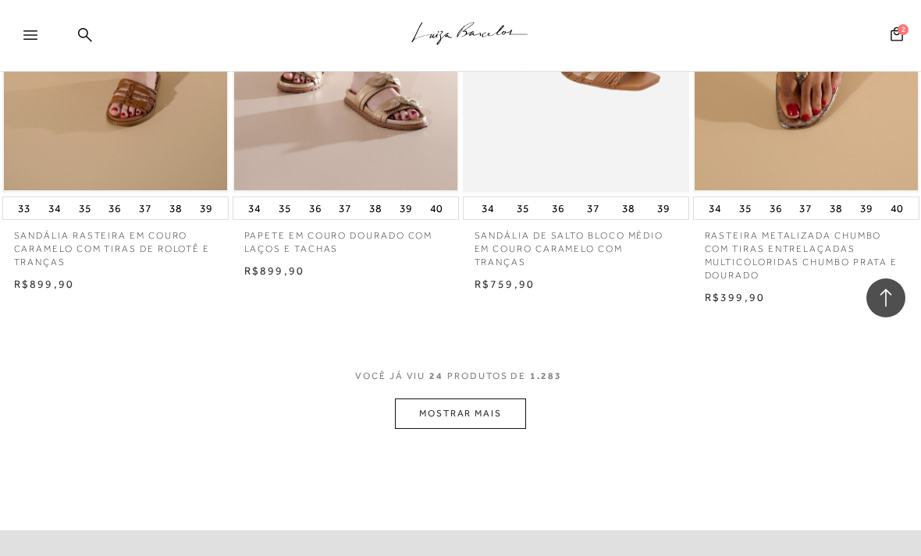
click at [438, 405] on button "MOSTRAR MAIS" at bounding box center [460, 414] width 131 height 30
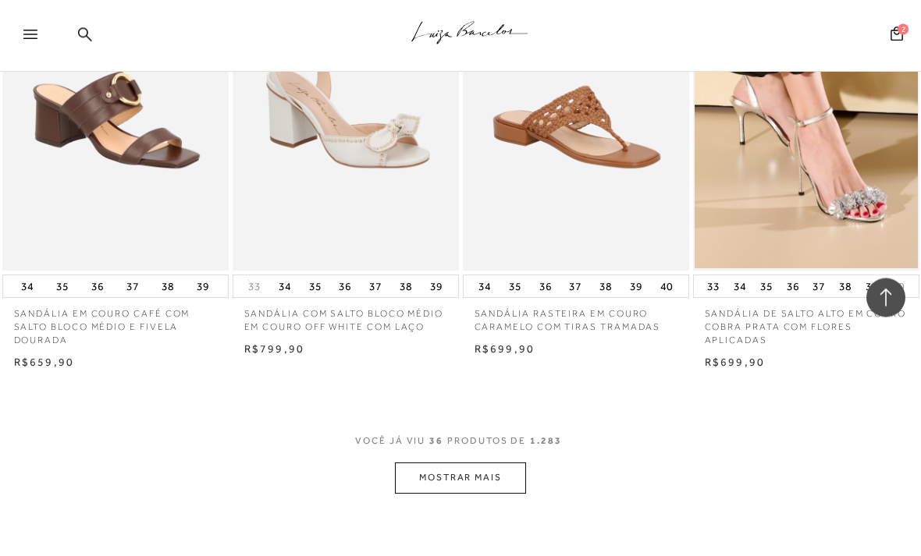
scroll to position [3888, 0]
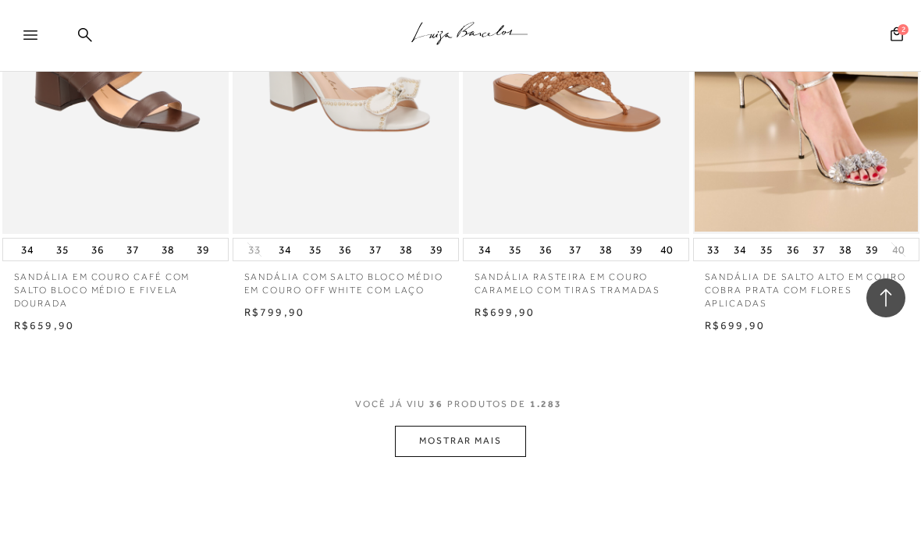
click at [423, 426] on button "MOSTRAR MAIS" at bounding box center [460, 441] width 131 height 30
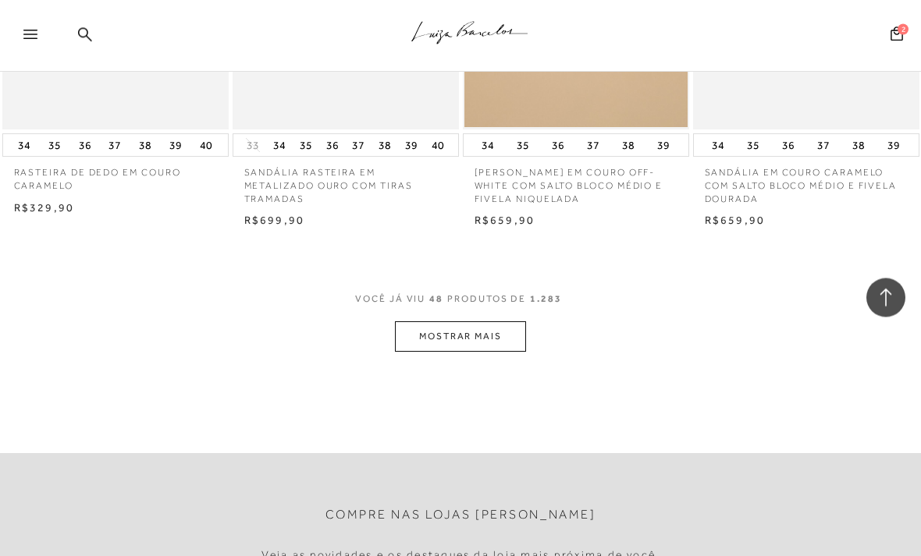
click at [428, 322] on button "MOSTRAR MAIS" at bounding box center [460, 337] width 131 height 30
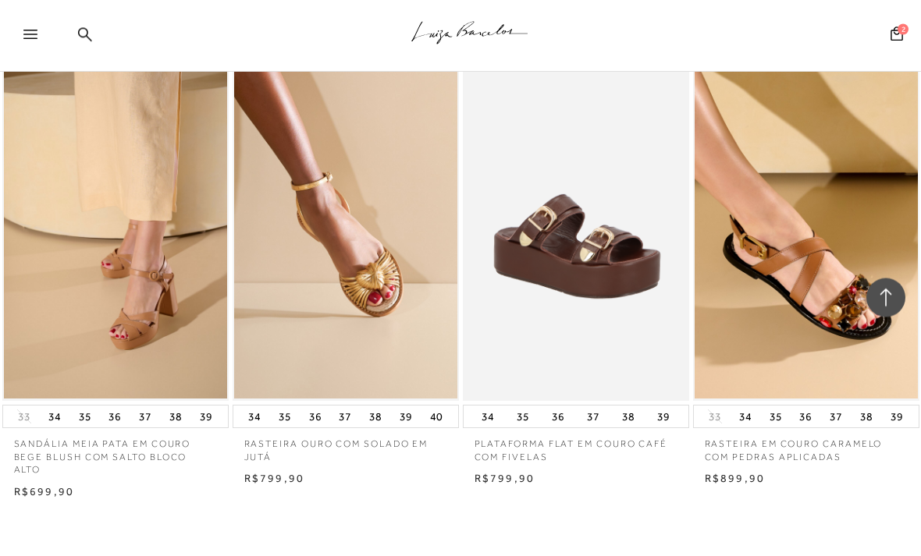
scroll to position [6519, 0]
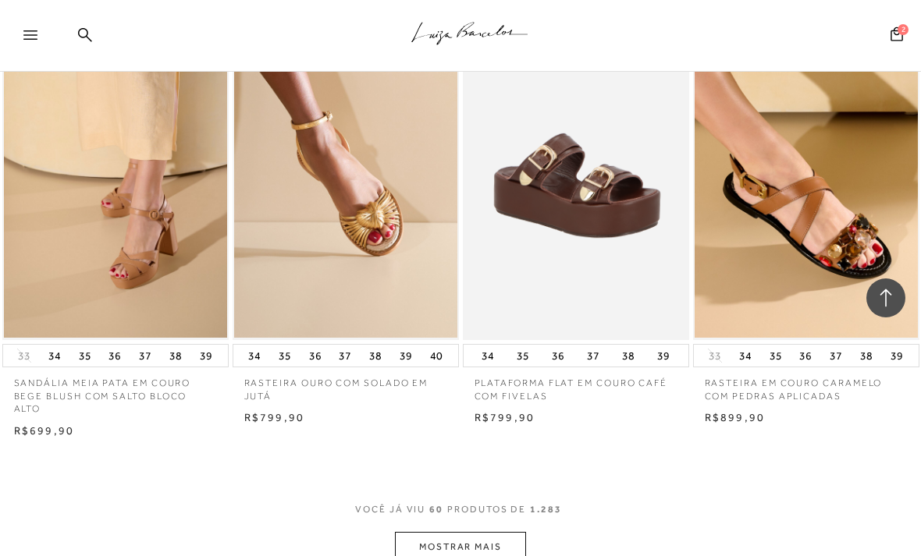
click at [421, 532] on button "MOSTRAR MAIS" at bounding box center [460, 547] width 131 height 30
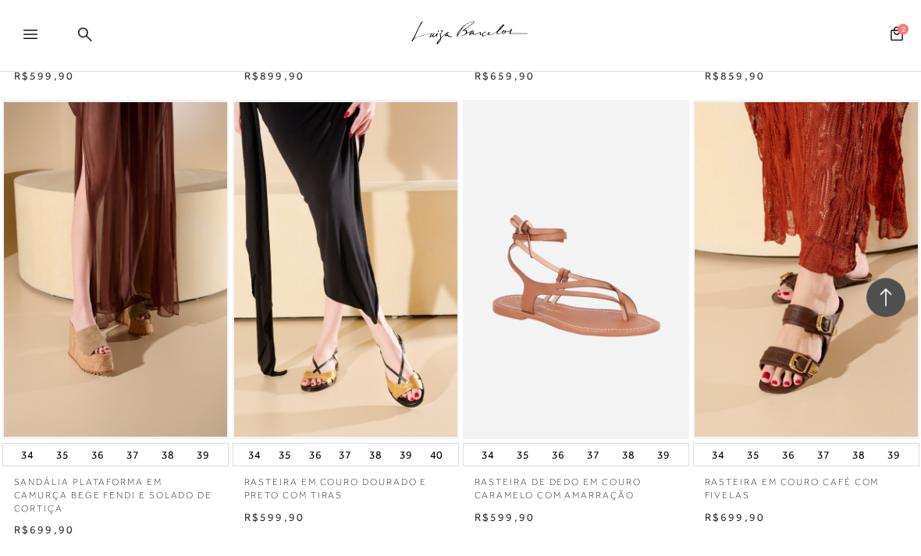
scroll to position [7859, 0]
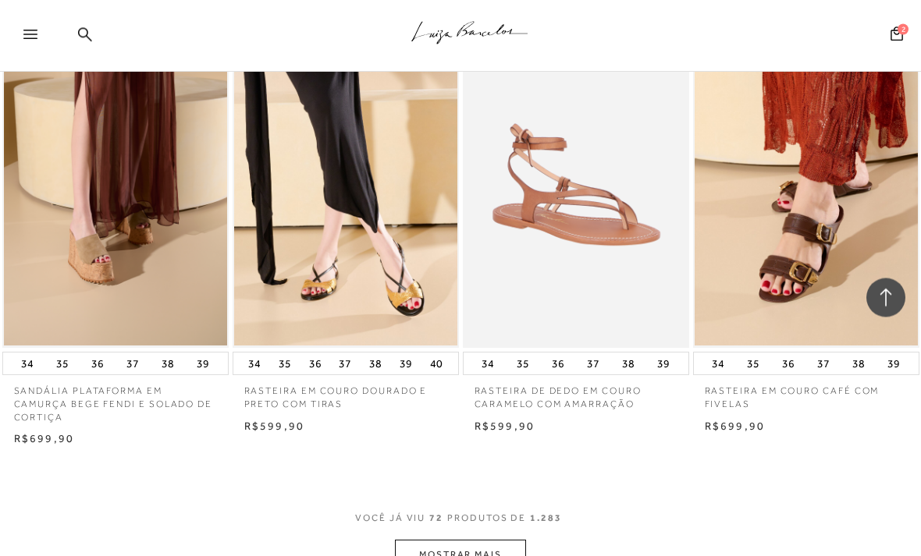
click at [438, 541] on button "MOSTRAR MAIS" at bounding box center [460, 556] width 131 height 30
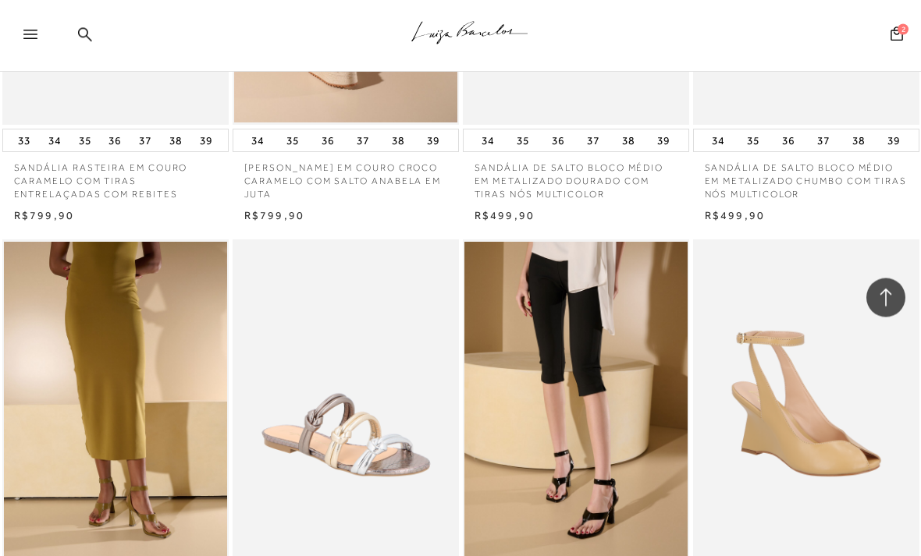
scroll to position [9212, 0]
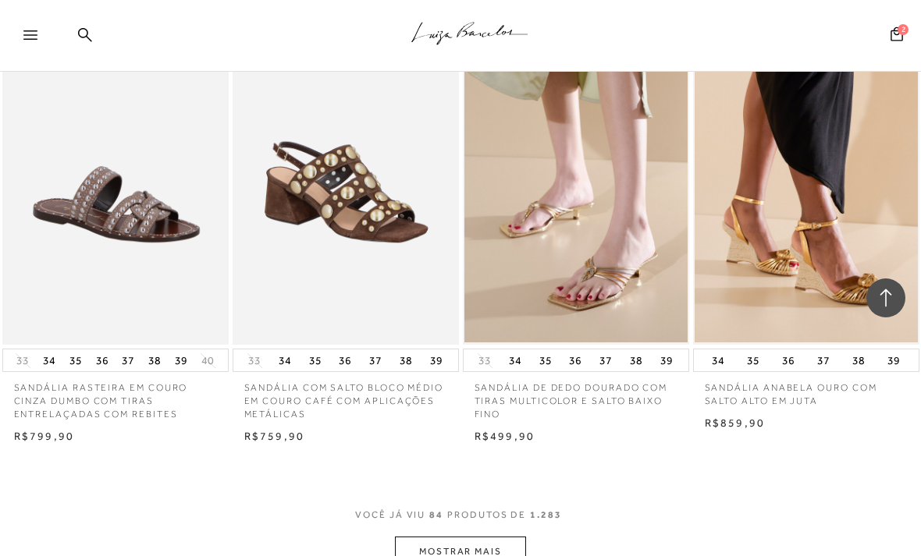
click at [439, 537] on button "MOSTRAR MAIS" at bounding box center [460, 552] width 131 height 30
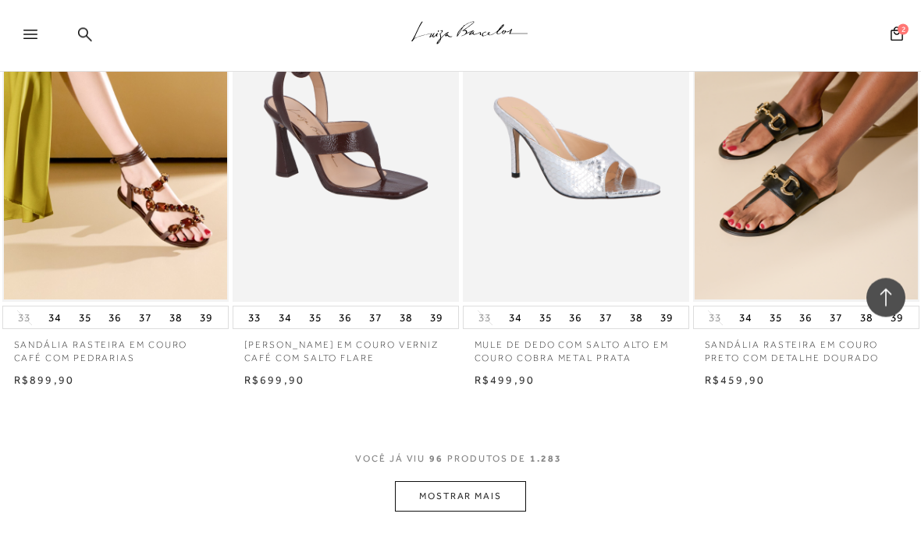
click at [455, 482] on button "MOSTRAR MAIS" at bounding box center [460, 497] width 131 height 30
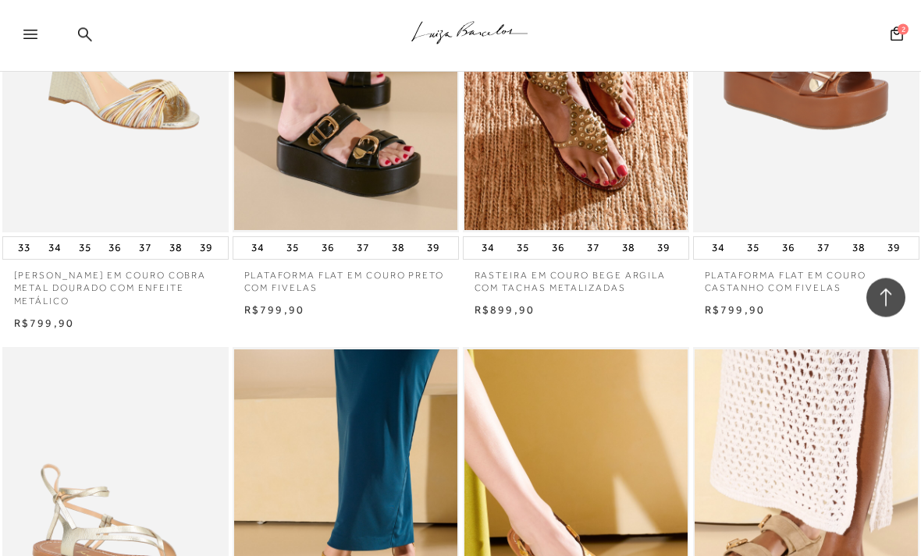
scroll to position [11116, 0]
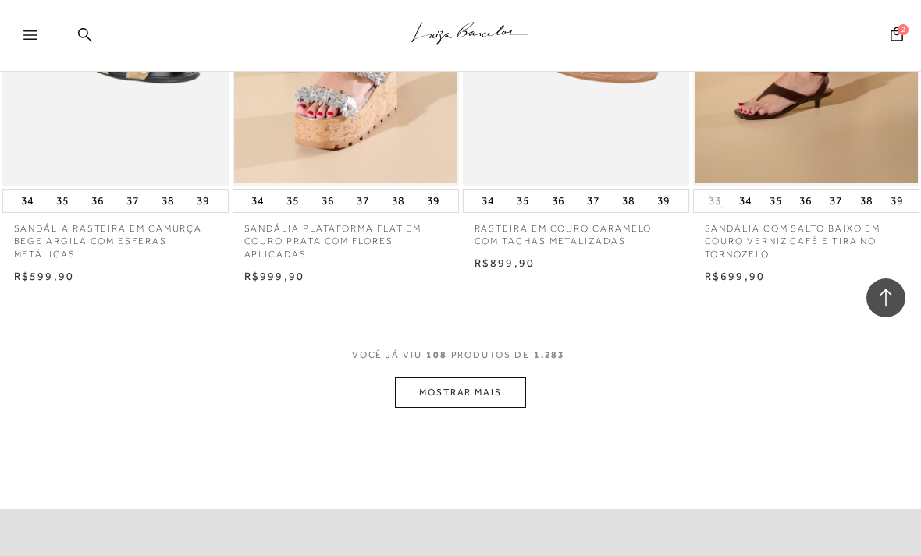
click at [431, 378] on button "MOSTRAR MAIS" at bounding box center [460, 393] width 131 height 30
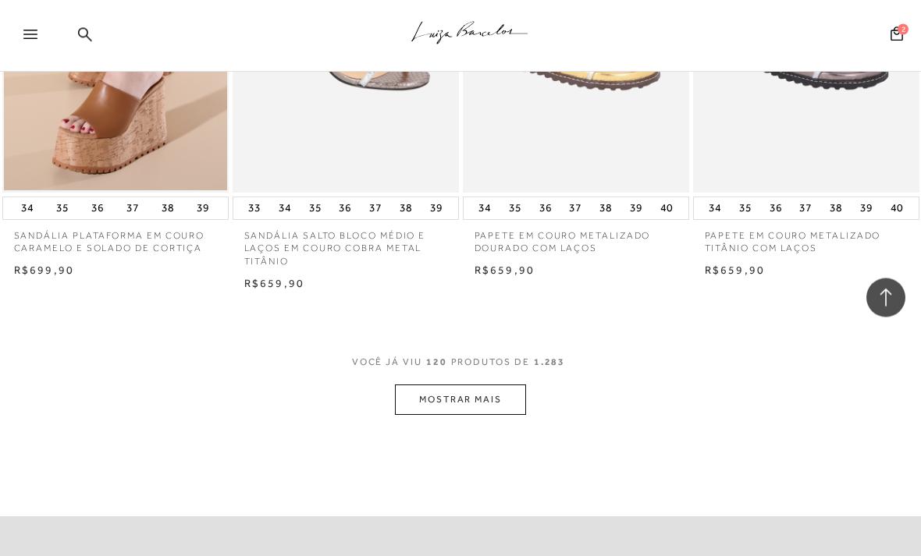
scroll to position [13409, 0]
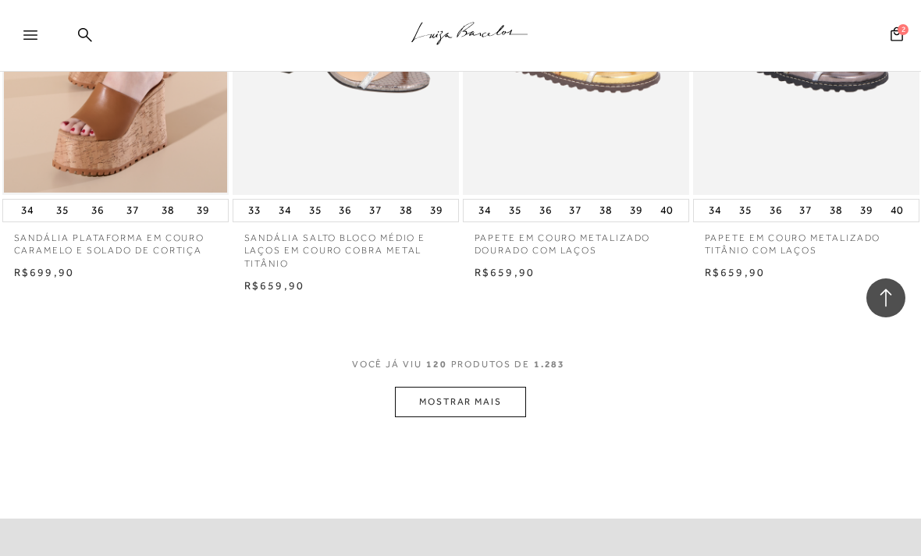
click at [443, 387] on button "MOSTRAR MAIS" at bounding box center [460, 402] width 131 height 30
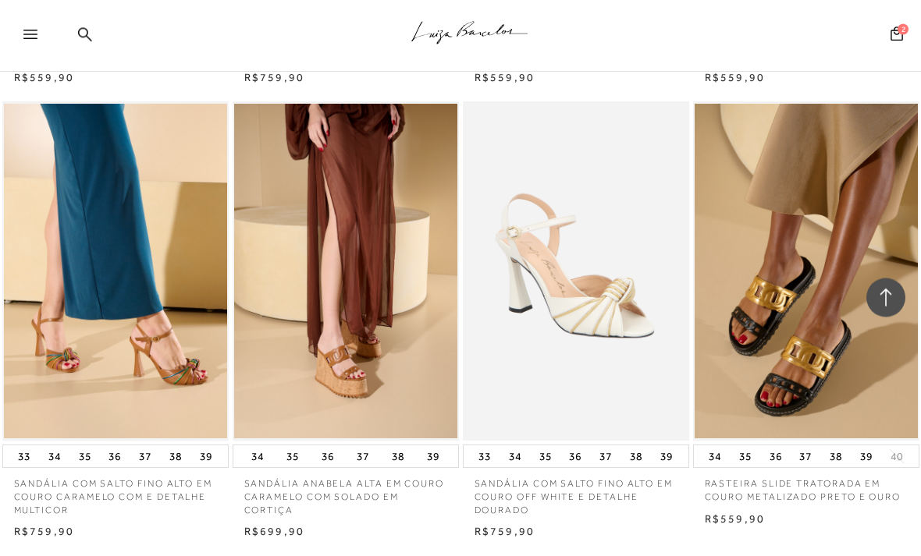
scroll to position [14612, 0]
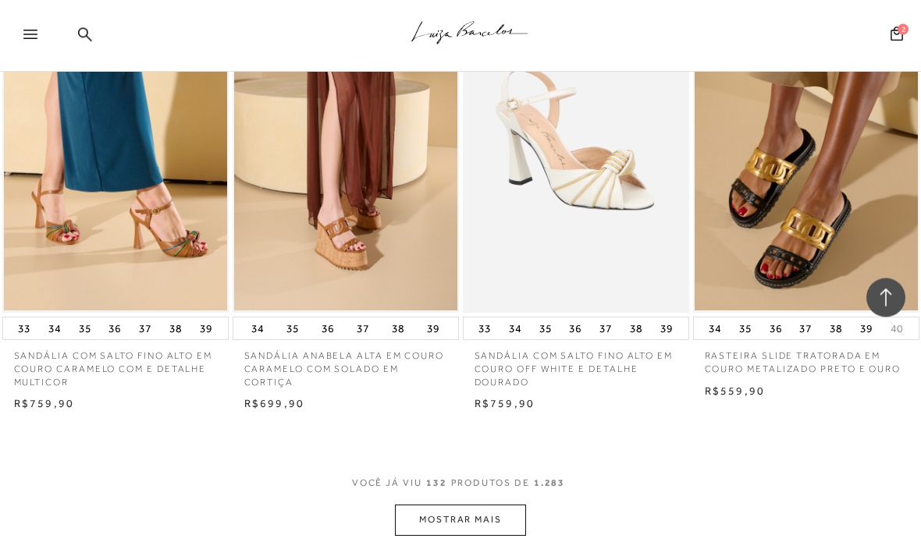
click at [468, 506] on button "MOSTRAR MAIS" at bounding box center [460, 521] width 131 height 30
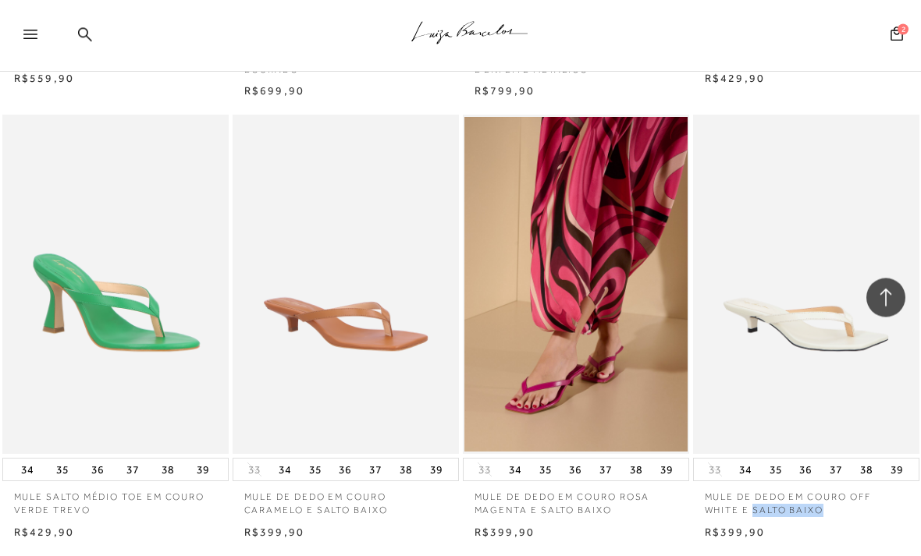
scroll to position [15898, 0]
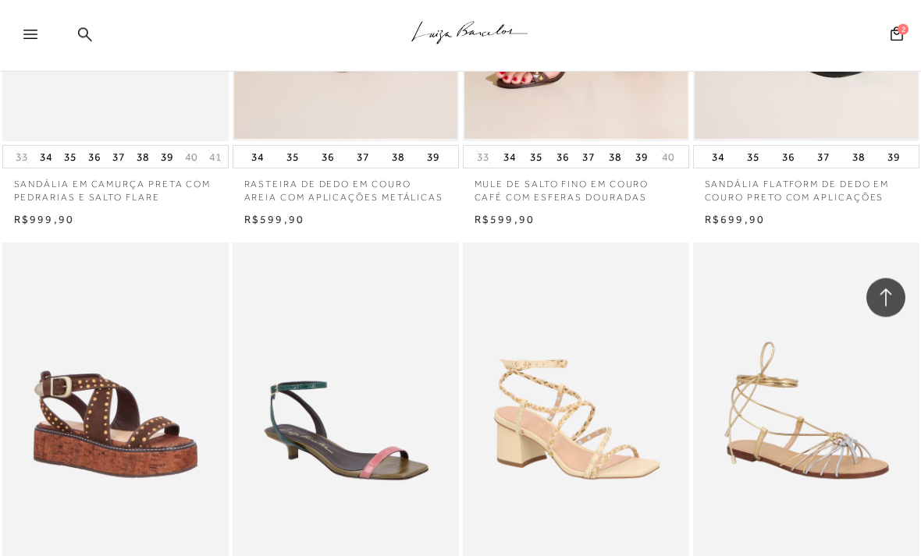
scroll to position [17044, 0]
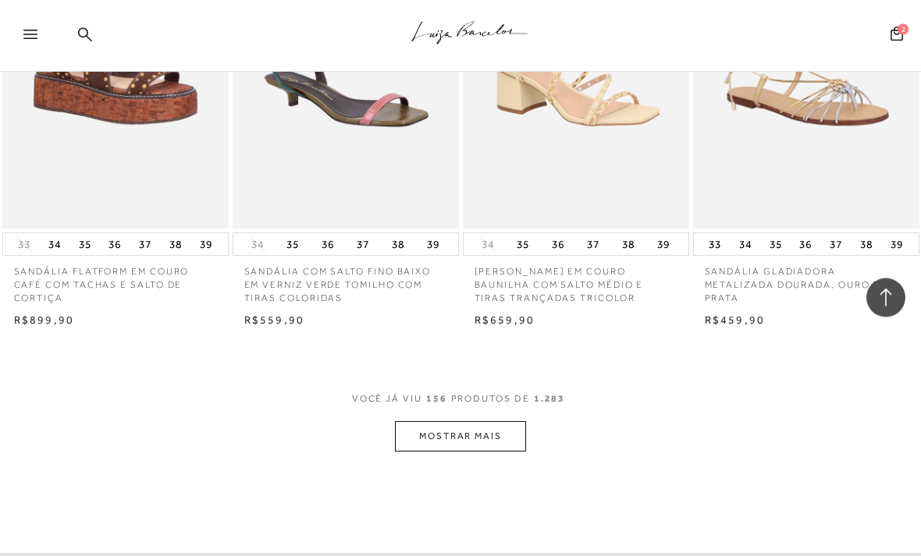
click at [417, 422] on button "MOSTRAR MAIS" at bounding box center [460, 437] width 131 height 30
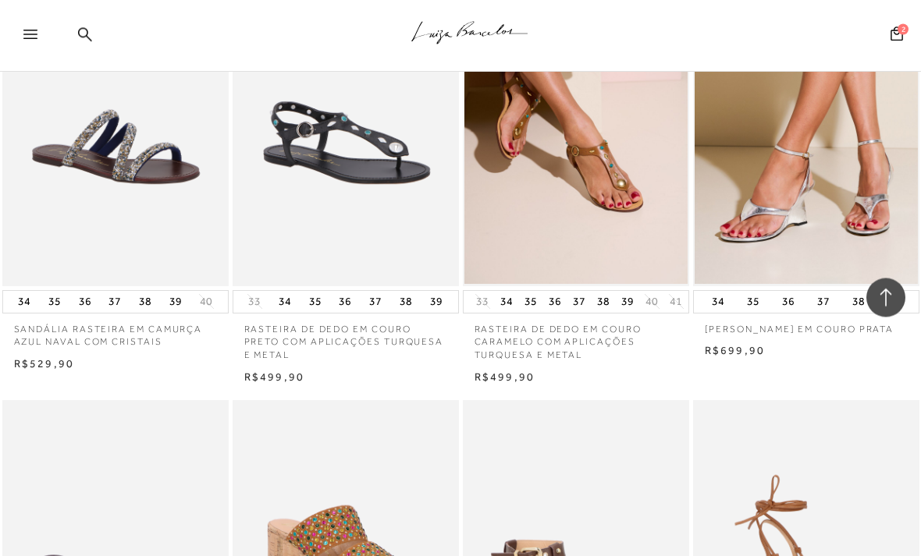
scroll to position [18679, 0]
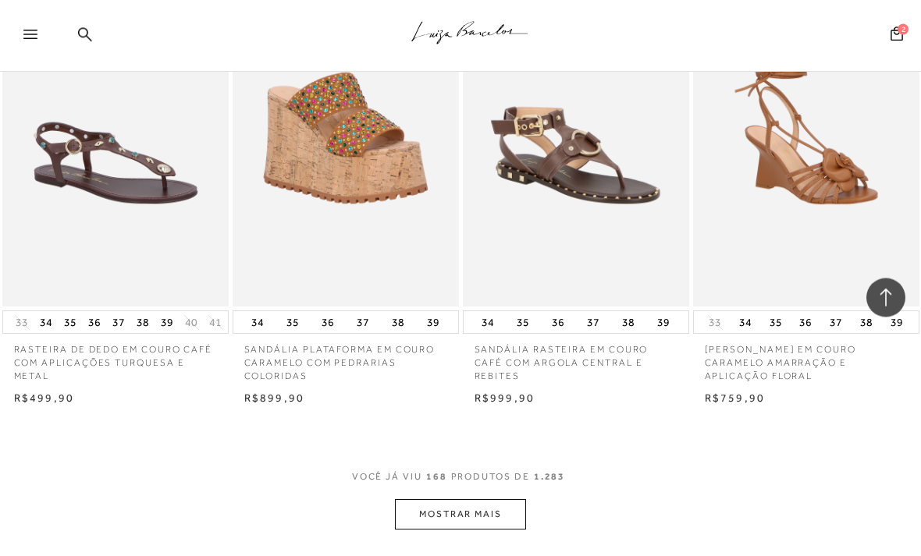
click at [428, 500] on button "MOSTRAR MAIS" at bounding box center [460, 515] width 131 height 30
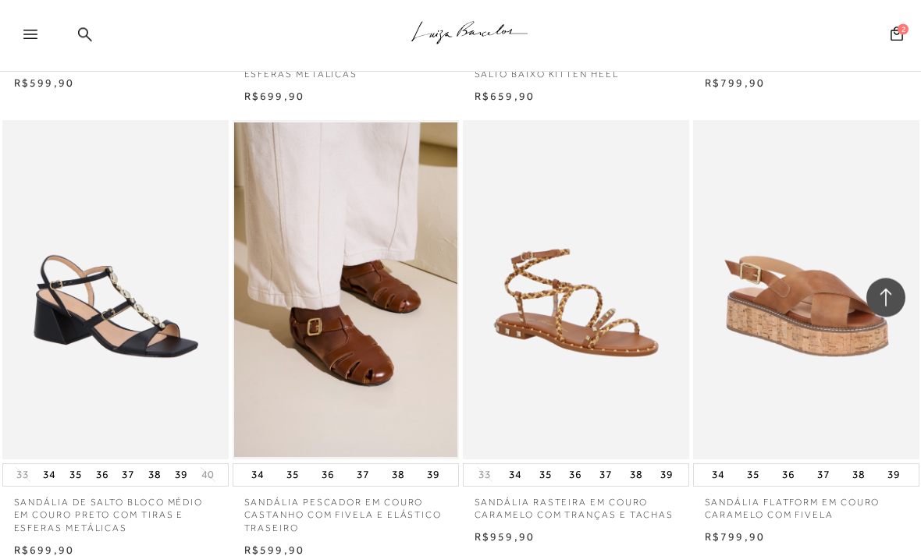
scroll to position [19891, 0]
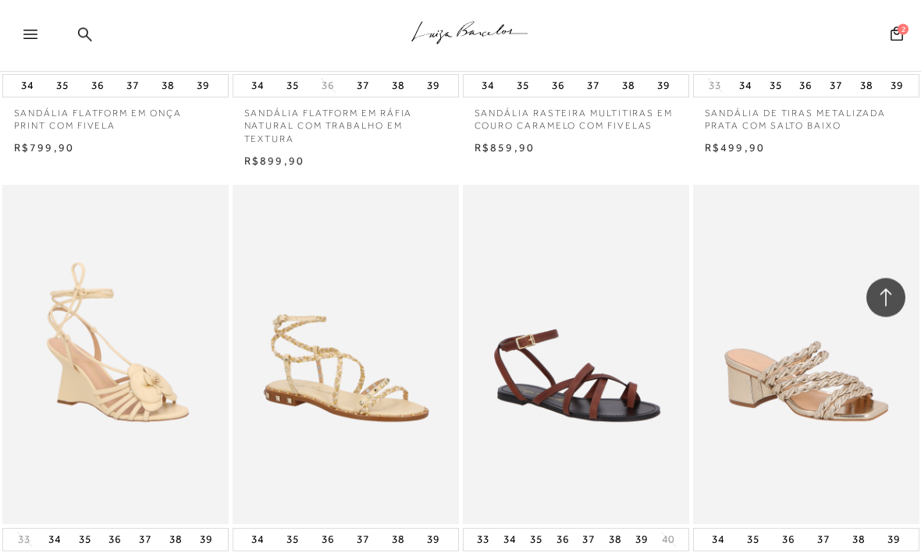
scroll to position [21048, 0]
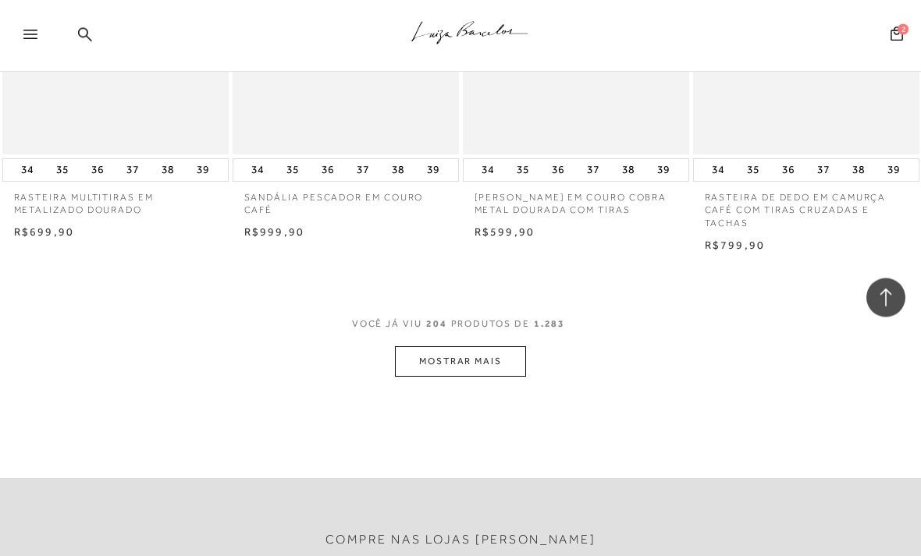
scroll to position [23185, 0]
